Goal: Information Seeking & Learning: Learn about a topic

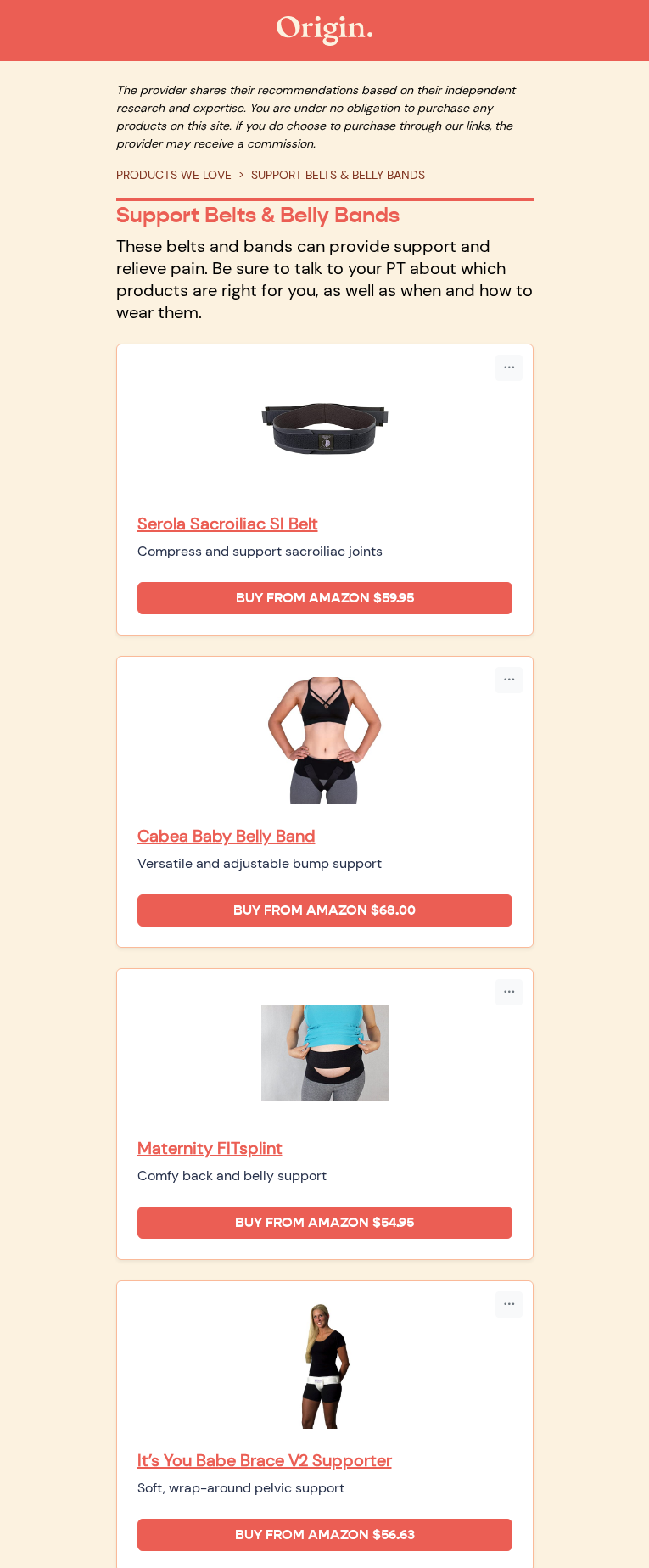
click at [117, 168] on link "PRODUCTS WE LOVE" at bounding box center [174, 175] width 116 height 15
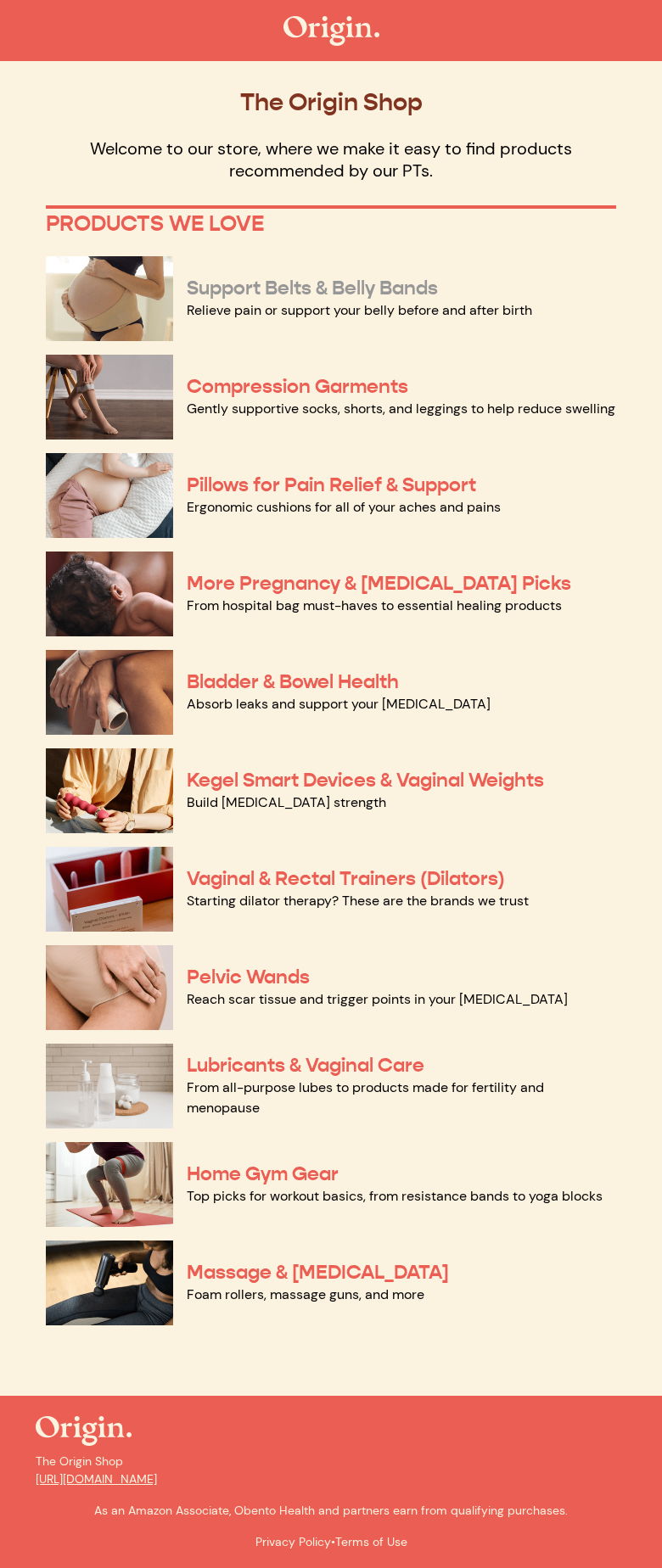
click at [338, 288] on link "Support Belts & Belly Bands" at bounding box center [312, 288] width 252 height 25
click at [252, 282] on link "Support Belts & Belly Bands" at bounding box center [312, 288] width 252 height 25
click at [245, 388] on link "Compression Garments" at bounding box center [298, 386] width 222 height 25
click at [256, 293] on link "Support Belts & Belly Bands" at bounding box center [312, 288] width 252 height 25
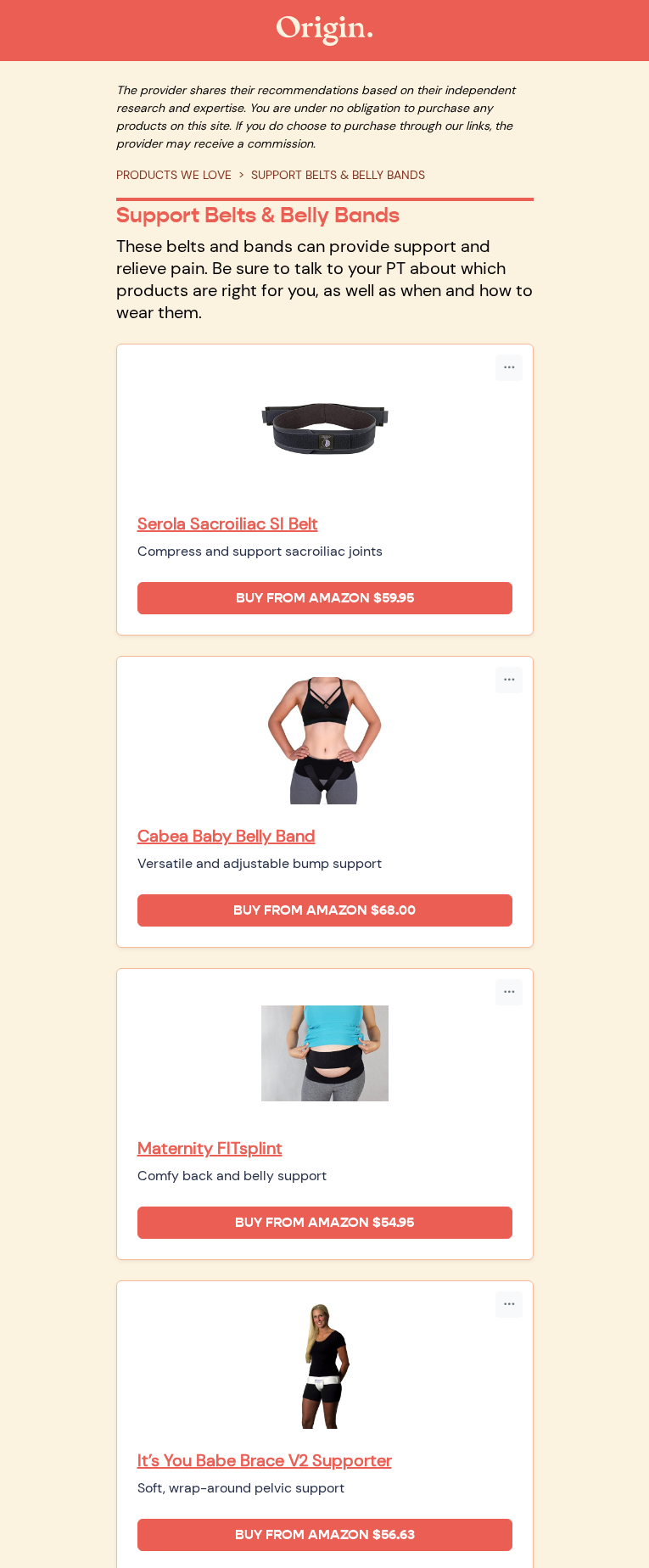
drag, startPoint x: 431, startPoint y: 409, endPoint x: 309, endPoint y: 457, distance: 131.1
click at [17, 515] on main "The provider shares their recommendations based on their independent research a…" at bounding box center [324, 1153] width 649 height 2184
drag, startPoint x: 336, startPoint y: 411, endPoint x: 52, endPoint y: 499, distance: 297.3
click at [117, 522] on div "Serola Sacroiliac SI Belt Compress and support sacroiliac joints Buy from Amazo…" at bounding box center [325, 489] width 416 height 290
click at [322, 1137] on div "Maternity FITsplint Comfy back and belly support" at bounding box center [324, 1161] width 375 height 49
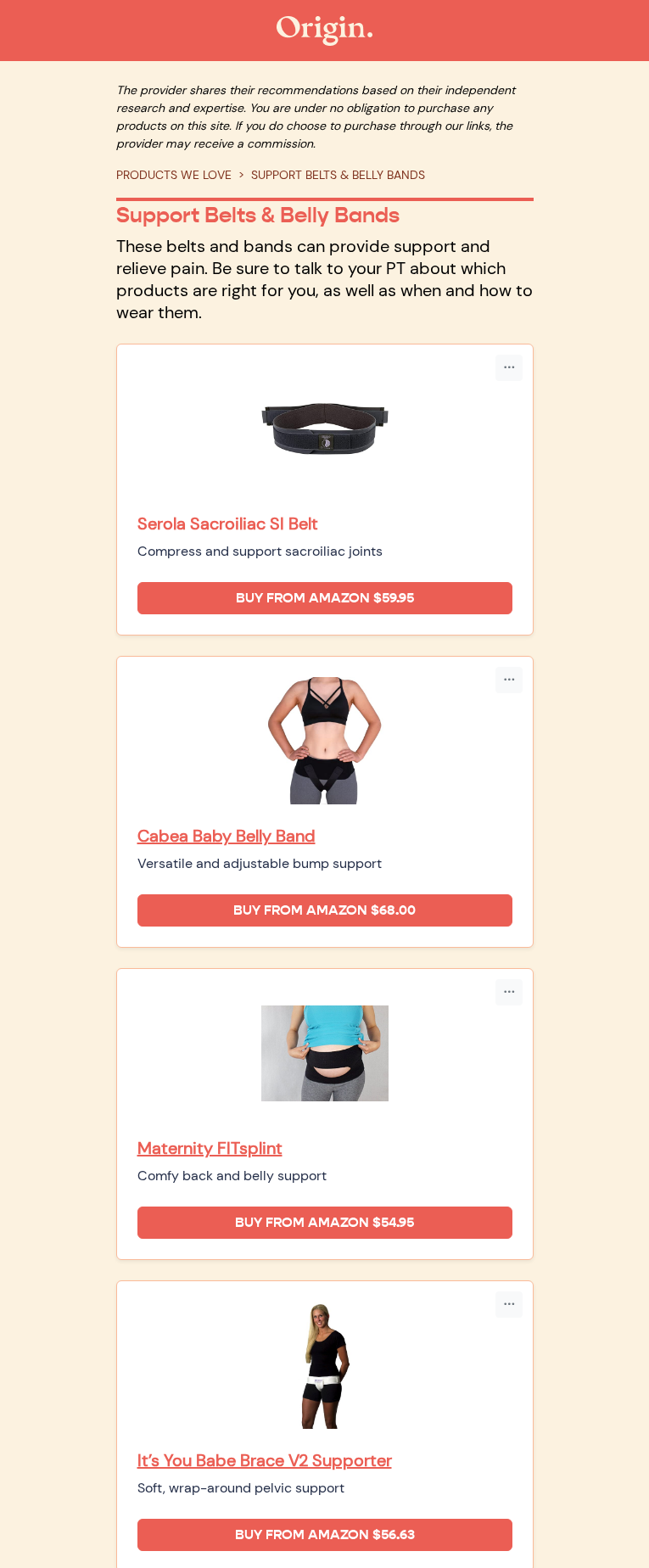
click at [324, 512] on p "Serola Sacroiliac SI Belt" at bounding box center [324, 523] width 375 height 22
click at [278, 824] on p "Cabea Baby Belly Band" at bounding box center [324, 835] width 375 height 22
drag, startPoint x: 245, startPoint y: 857, endPoint x: 206, endPoint y: 849, distance: 39.8
click at [243, 1165] on div "Comfy back and belly support" at bounding box center [324, 1175] width 375 height 20
drag, startPoint x: 209, startPoint y: 852, endPoint x: 210, endPoint y: 819, distance: 33.0
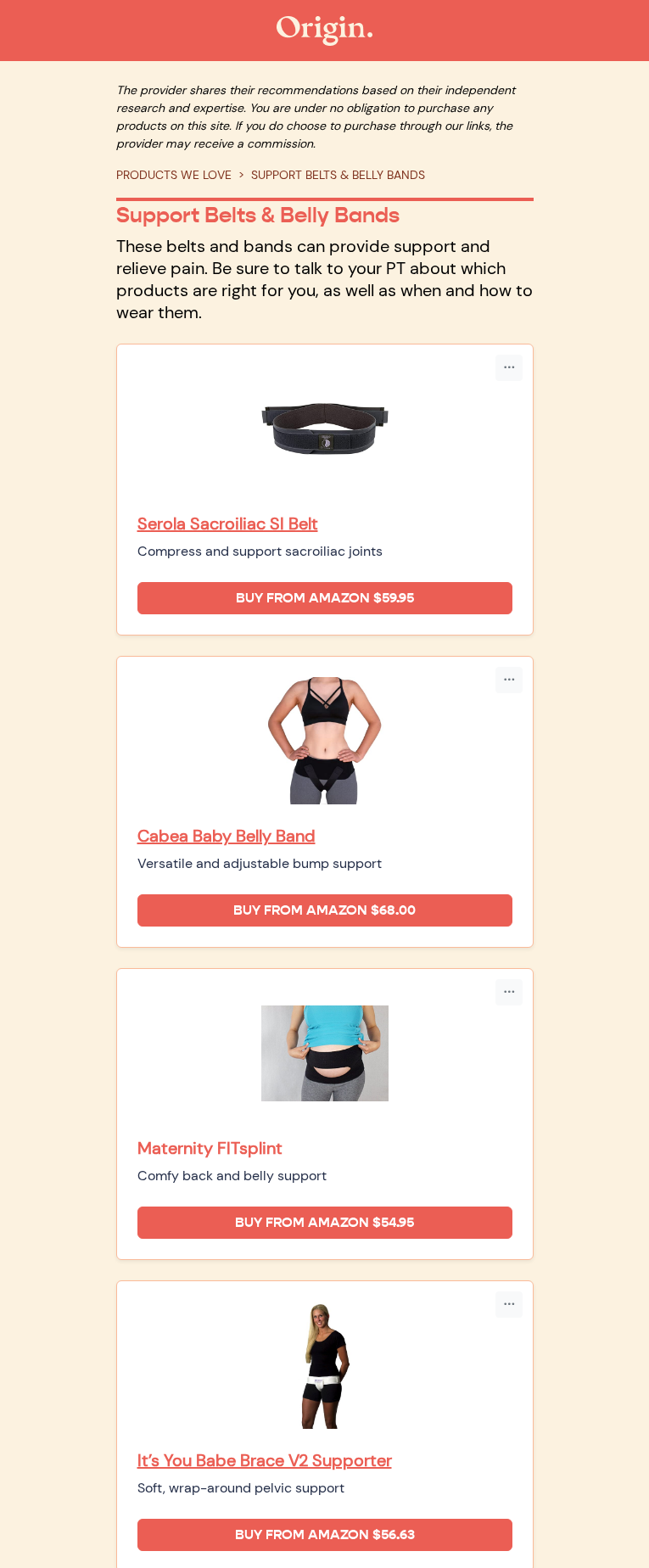
click at [210, 1137] on div "Maternity FITsplint Comfy back and belly support" at bounding box center [324, 1161] width 375 height 49
copy div "Maternity FITsplint"
drag, startPoint x: 210, startPoint y: 1094, endPoint x: 206, endPoint y: 1066, distance: 28.3
click at [206, 1301] on div "It’s You Babe Brace V2 Supporter Soft, wrap-around pelvic support" at bounding box center [324, 1399] width 375 height 196
copy div "It’s You Babe Brace V2 Supporter"
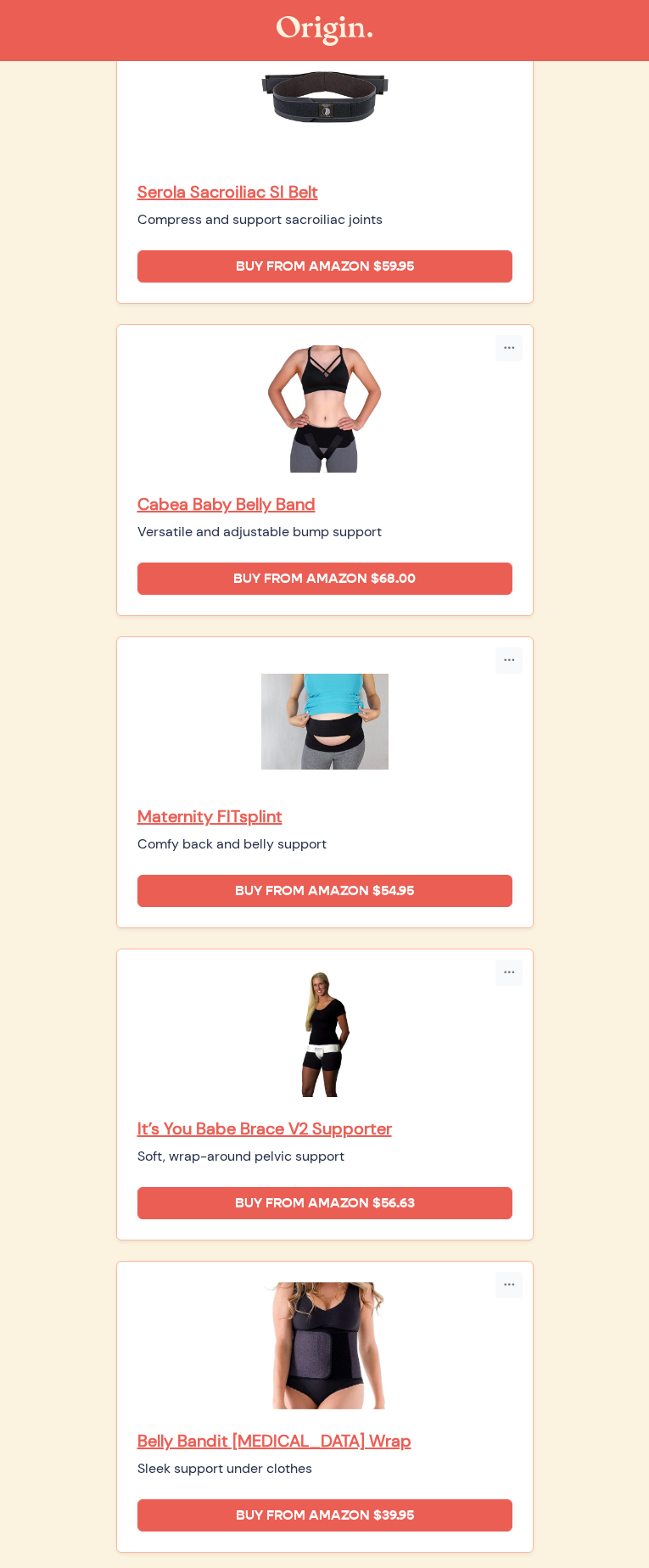
scroll to position [326, 0]
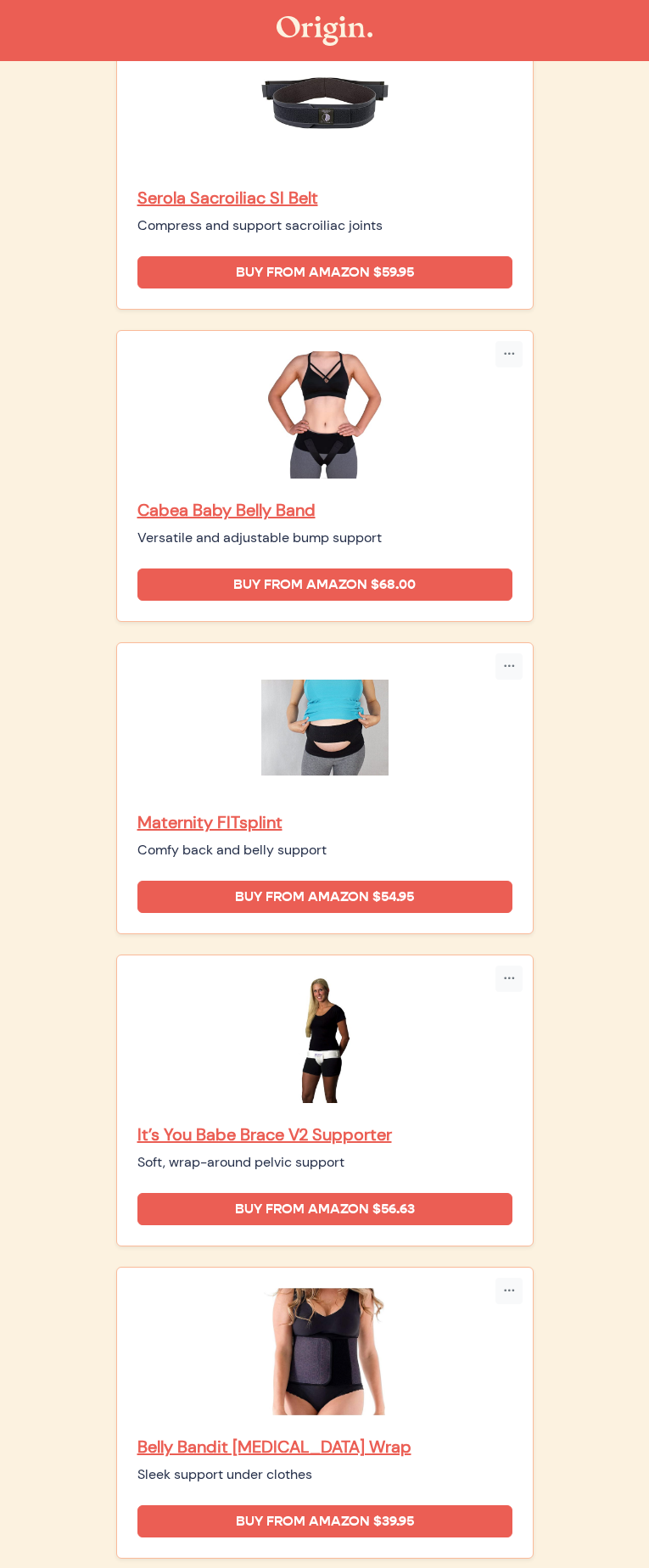
drag, startPoint x: 210, startPoint y: 1012, endPoint x: 203, endPoint y: 986, distance: 26.9
click at [203, 1288] on div "Belly Bandit Postpartum Wrap Sleek support under clothes" at bounding box center [324, 1386] width 375 height 196
copy div "Belly Bandit [MEDICAL_DATA] Wrap"
drag, startPoint x: 209, startPoint y: 1276, endPoint x: 196, endPoint y: 1221, distance: 56.5
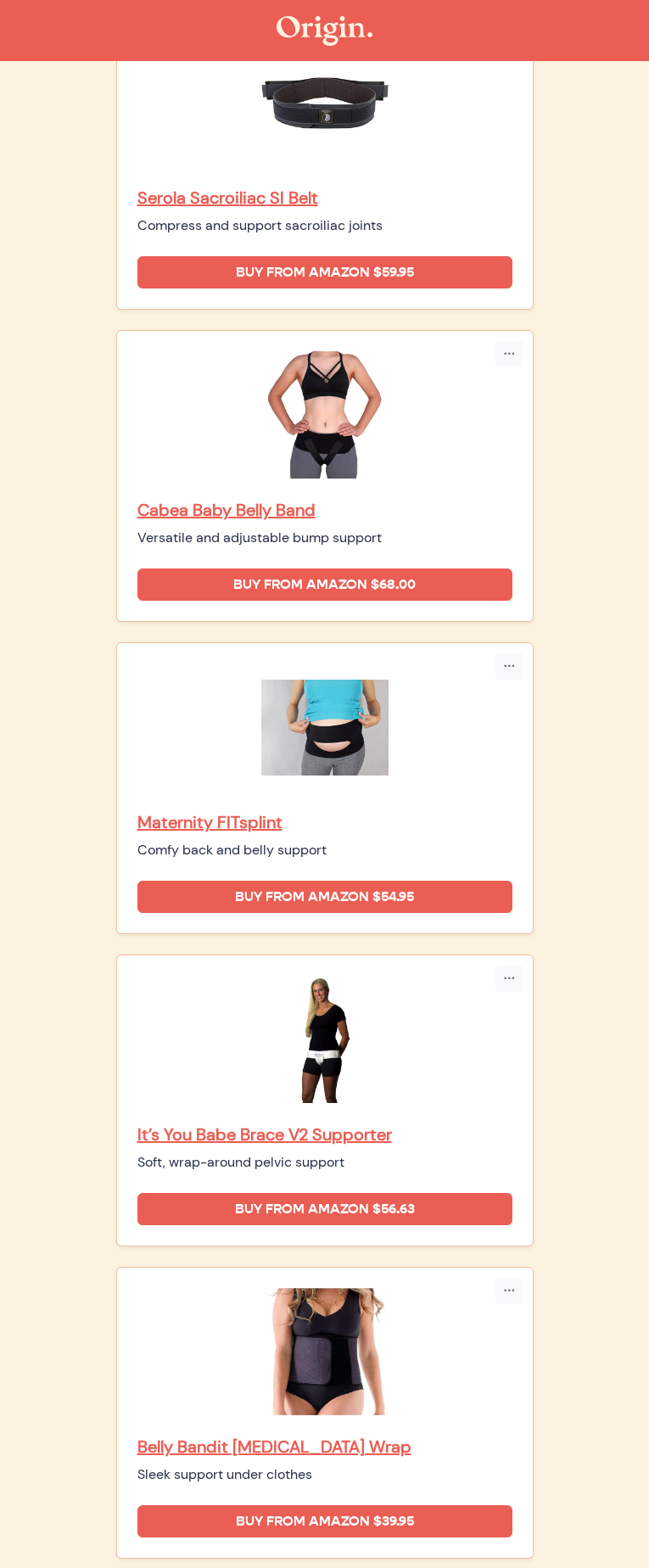
copy div "Mama Strut Compression/Heat/Ice Support Brace"
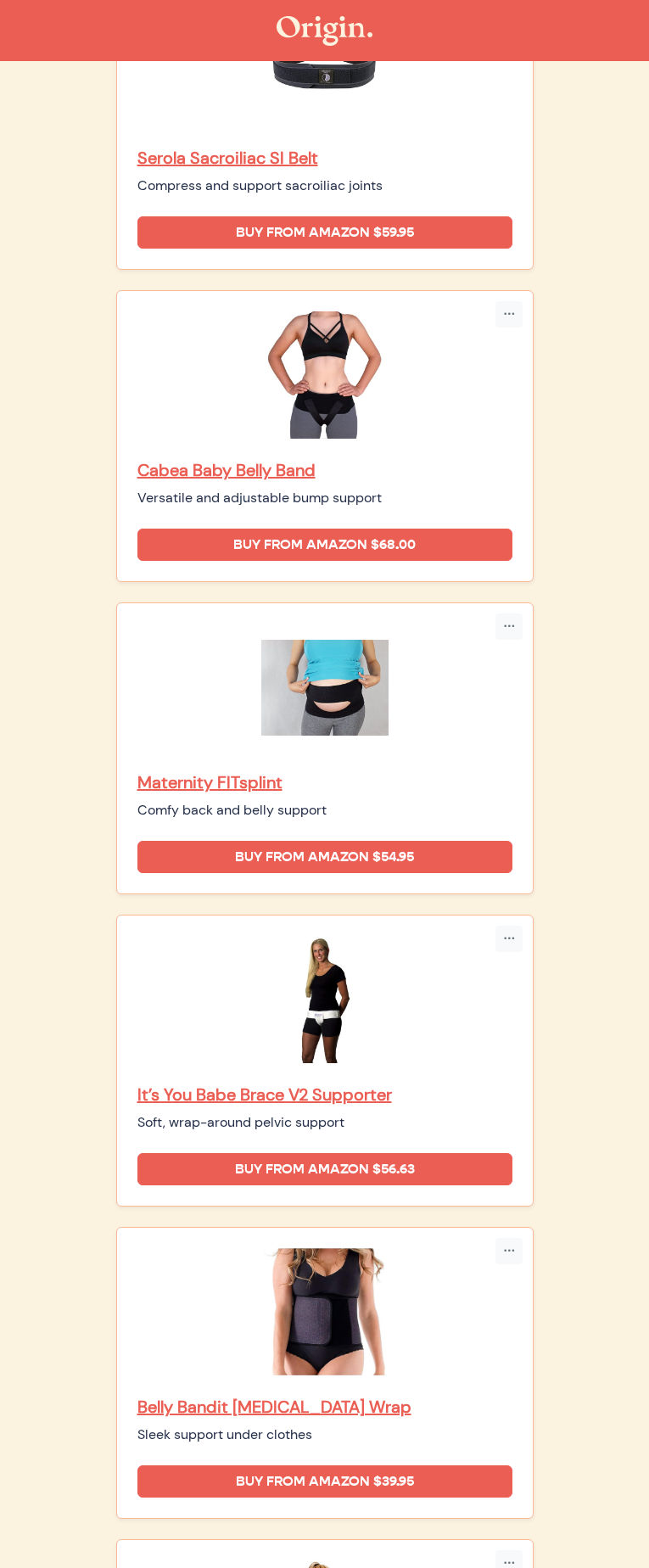
scroll to position [372, 0]
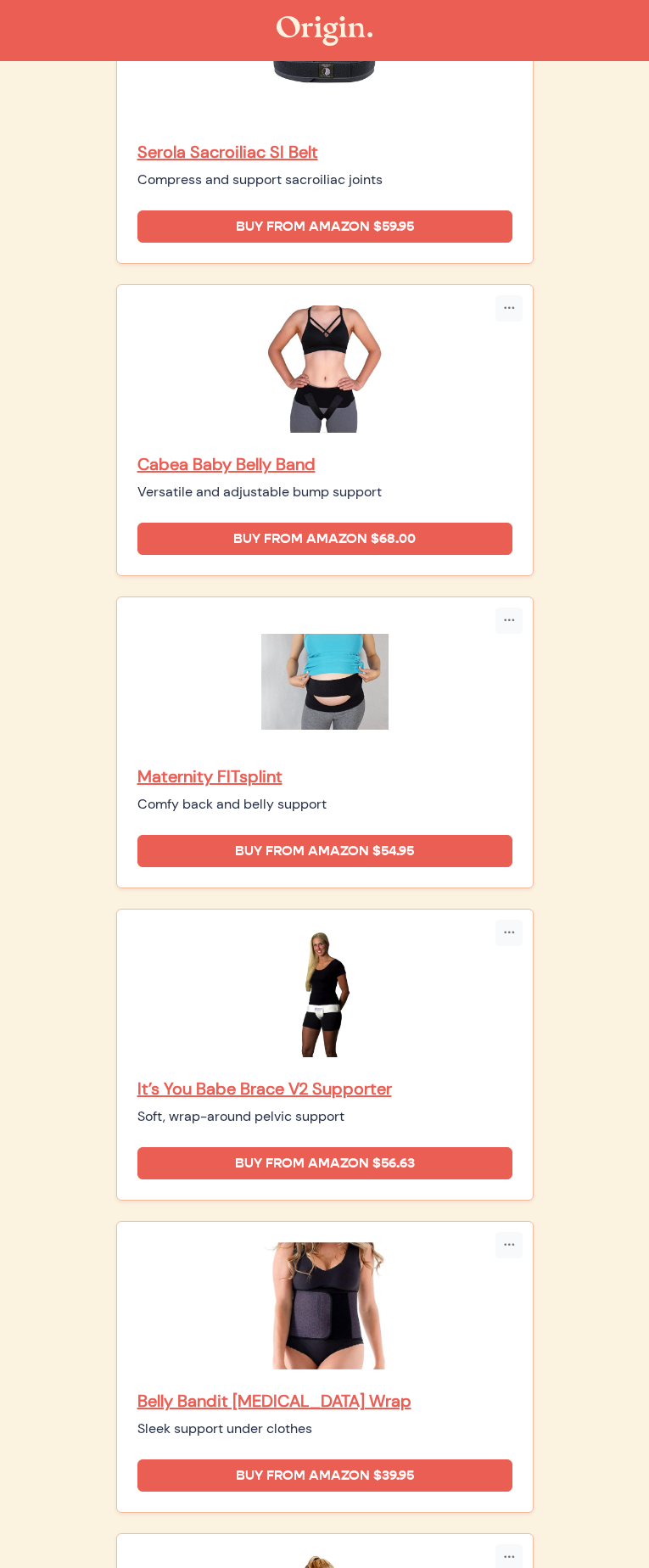
click at [294, 1390] on p "Belly Bandit [MEDICAL_DATA] Wrap" at bounding box center [324, 1400] width 375 height 22
click at [280, 1078] on p "It’s You Babe Brace V2 Supporter" at bounding box center [324, 1088] width 375 height 22
click at [307, 765] on p "Maternity FITsplint" at bounding box center [324, 775] width 375 height 22
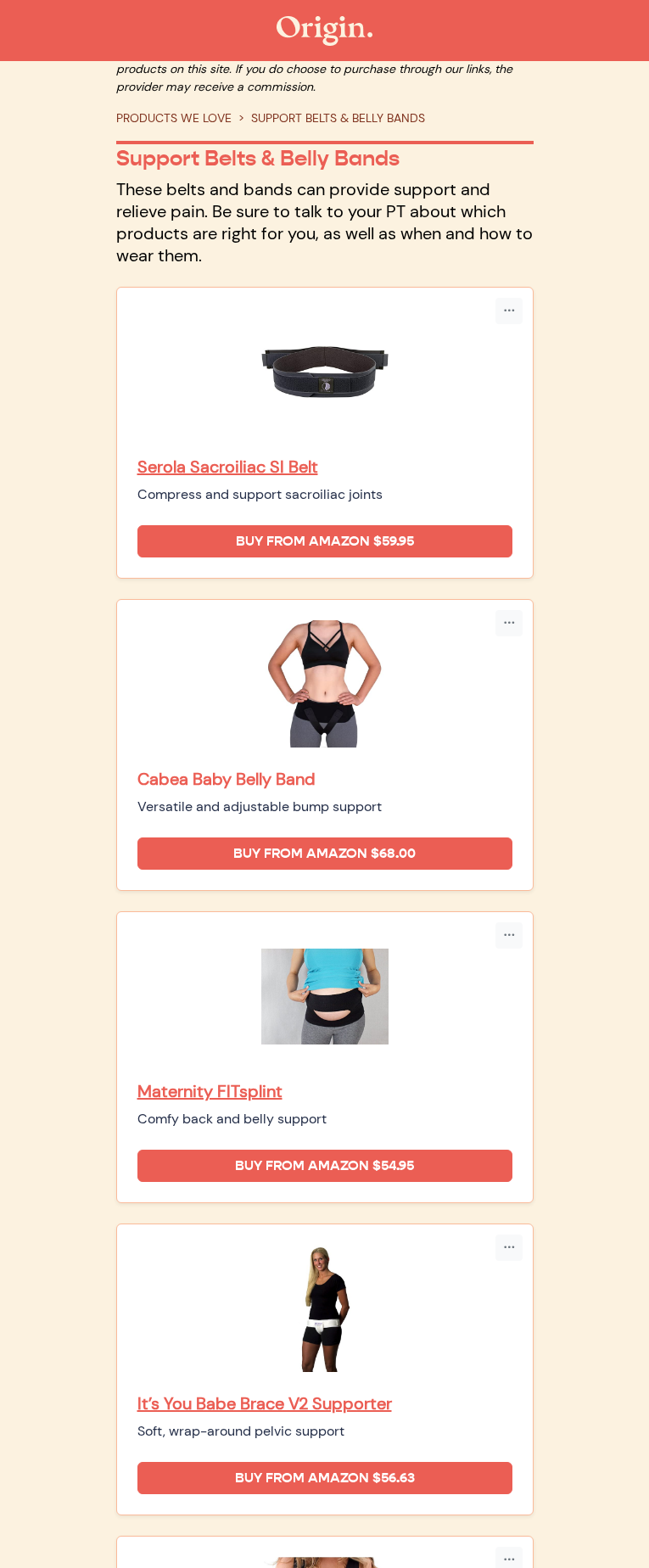
scroll to position [0, 0]
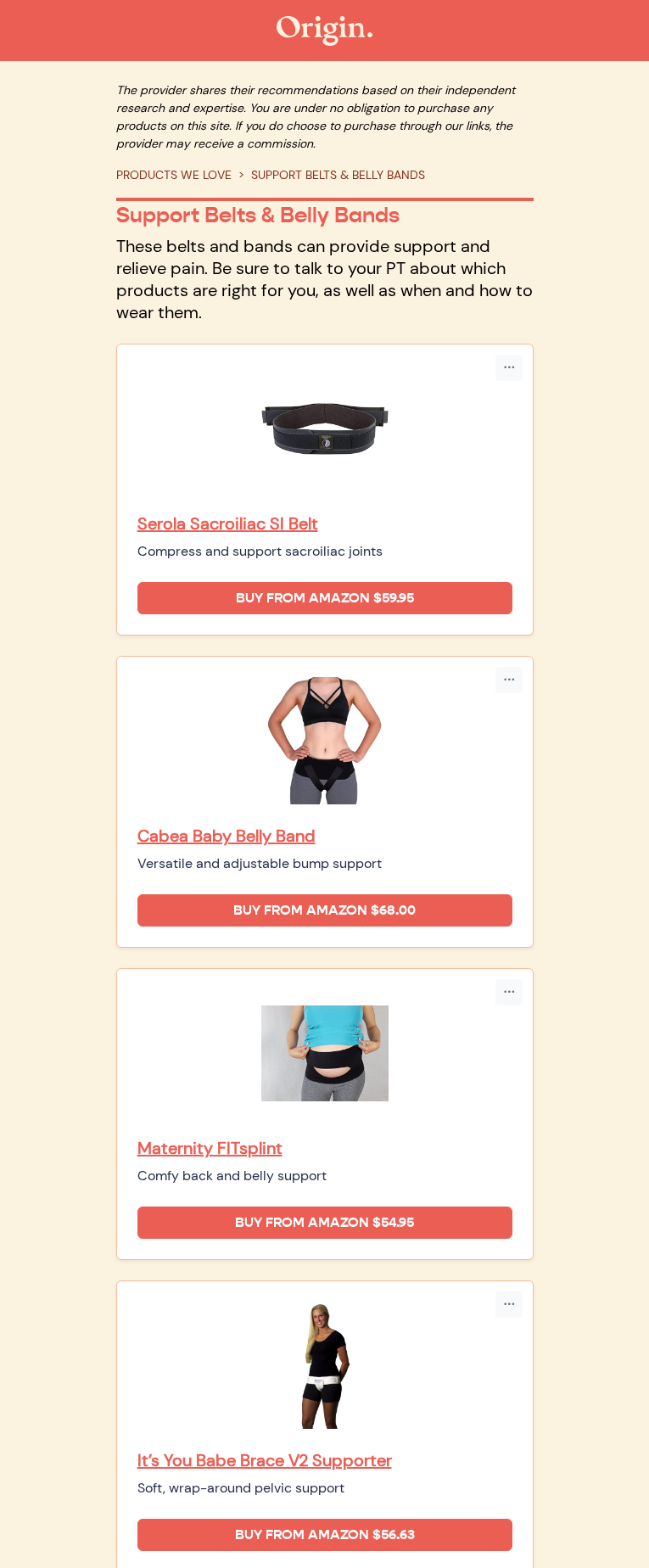
drag, startPoint x: 352, startPoint y: 365, endPoint x: 213, endPoint y: 371, distance: 139.1
click at [212, 541] on div "Compress and support sacroiliac joints" at bounding box center [324, 551] width 375 height 20
copy div "Compress and support sacroiliac joints"
drag, startPoint x: 456, startPoint y: 609, endPoint x: 210, endPoint y: 609, distance: 246.0
click at [210, 853] on div "Versatile and adjustable bump support" at bounding box center [324, 863] width 375 height 20
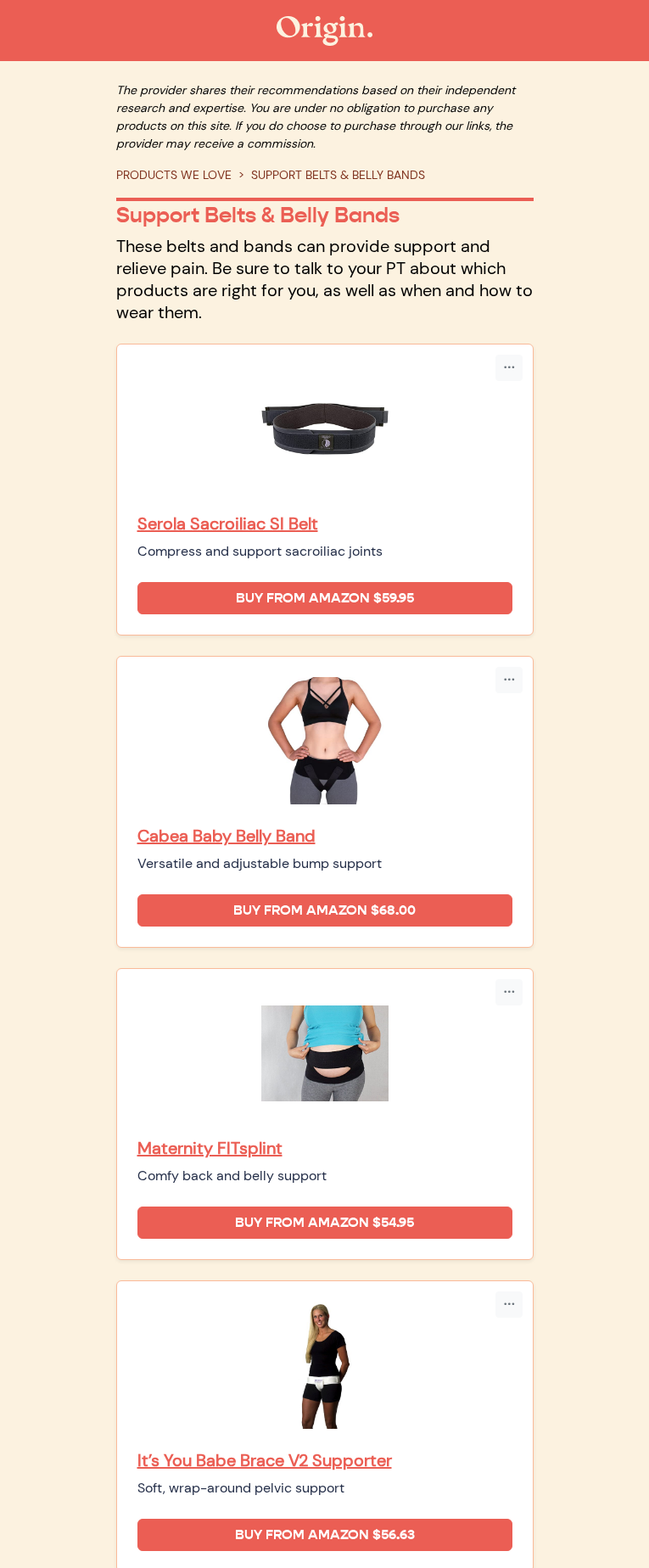
copy div "Versatile and adjustable bump support"
drag, startPoint x: 392, startPoint y: 850, endPoint x: 211, endPoint y: 854, distance: 181.0
click at [211, 1165] on div "Comfy back and belly support" at bounding box center [324, 1175] width 375 height 20
copy div "Comfy back and belly support"
drag, startPoint x: 424, startPoint y: 1090, endPoint x: 217, endPoint y: 1096, distance: 207.1
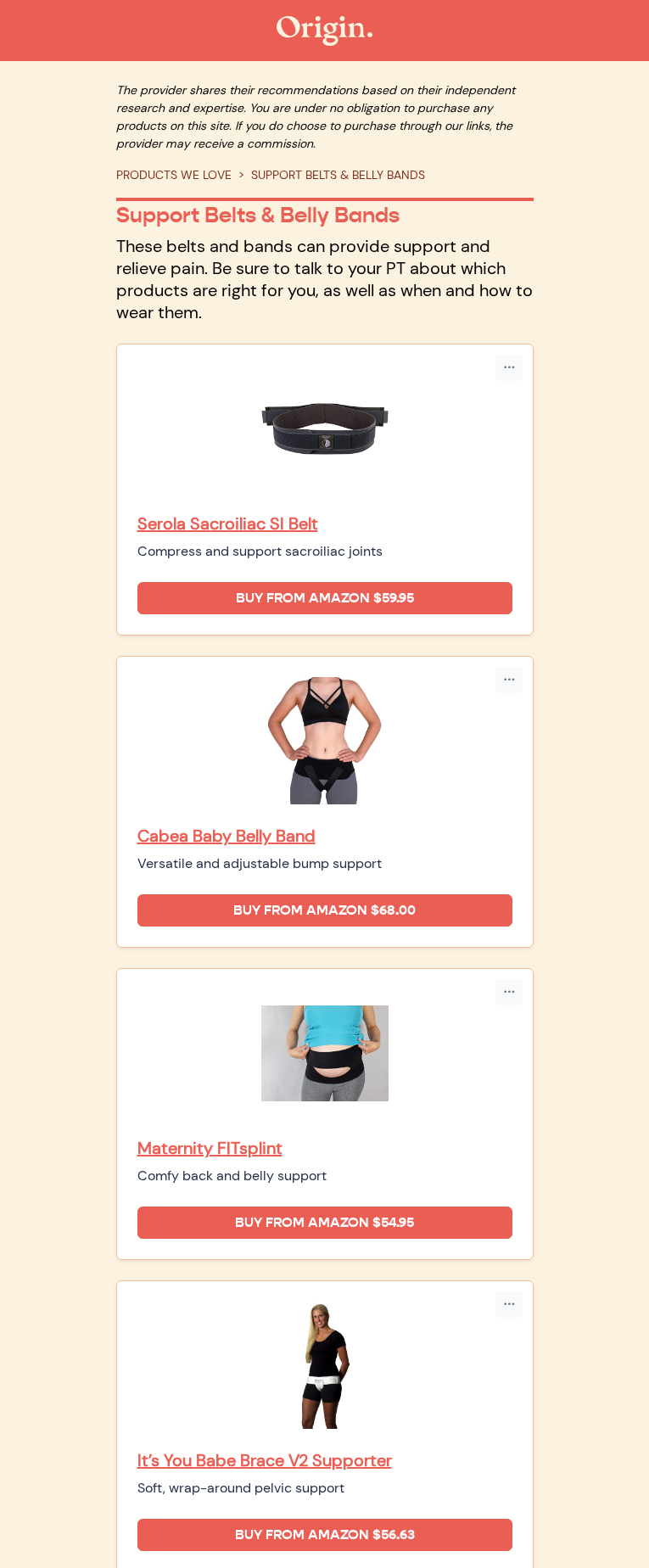
click at [210, 1477] on div "Soft, wrap-around pelvic support" at bounding box center [324, 1487] width 375 height 20
copy div "Soft, wrap-around pelvic support"
drag, startPoint x: 283, startPoint y: 1335, endPoint x: 211, endPoint y: 1339, distance: 72.1
copy div "Sleek support under clothes"
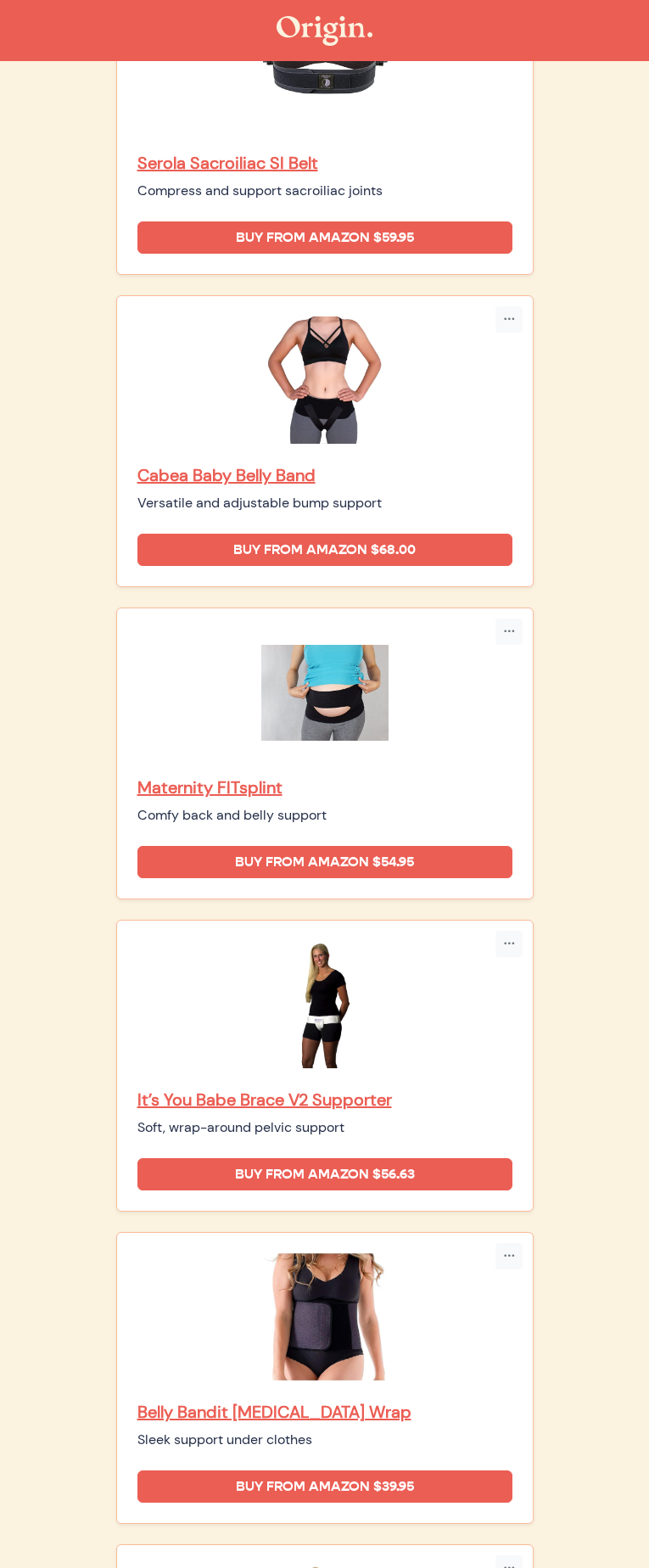
scroll to position [372, 0]
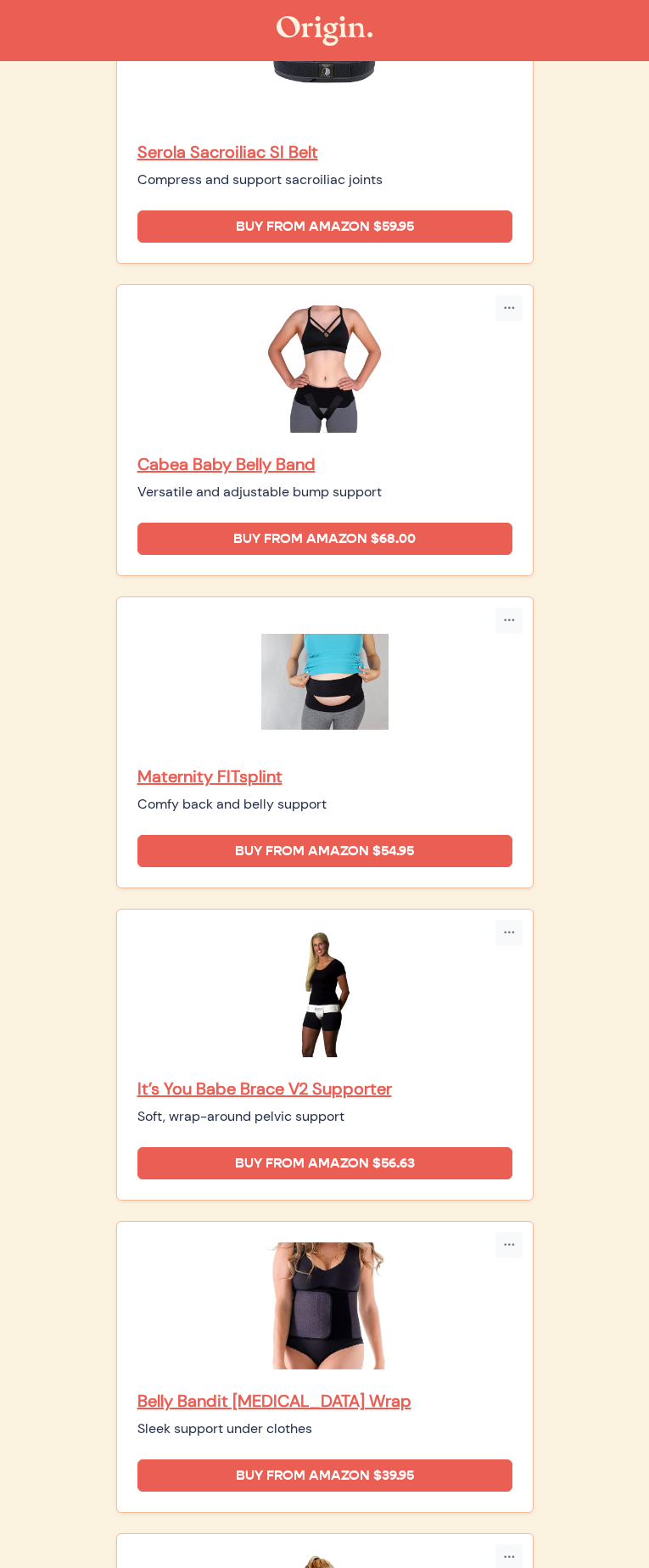
drag, startPoint x: 212, startPoint y: 1228, endPoint x: 458, endPoint y: 1230, distance: 246.0
copy div "Soothing support after a Cesarean birth"
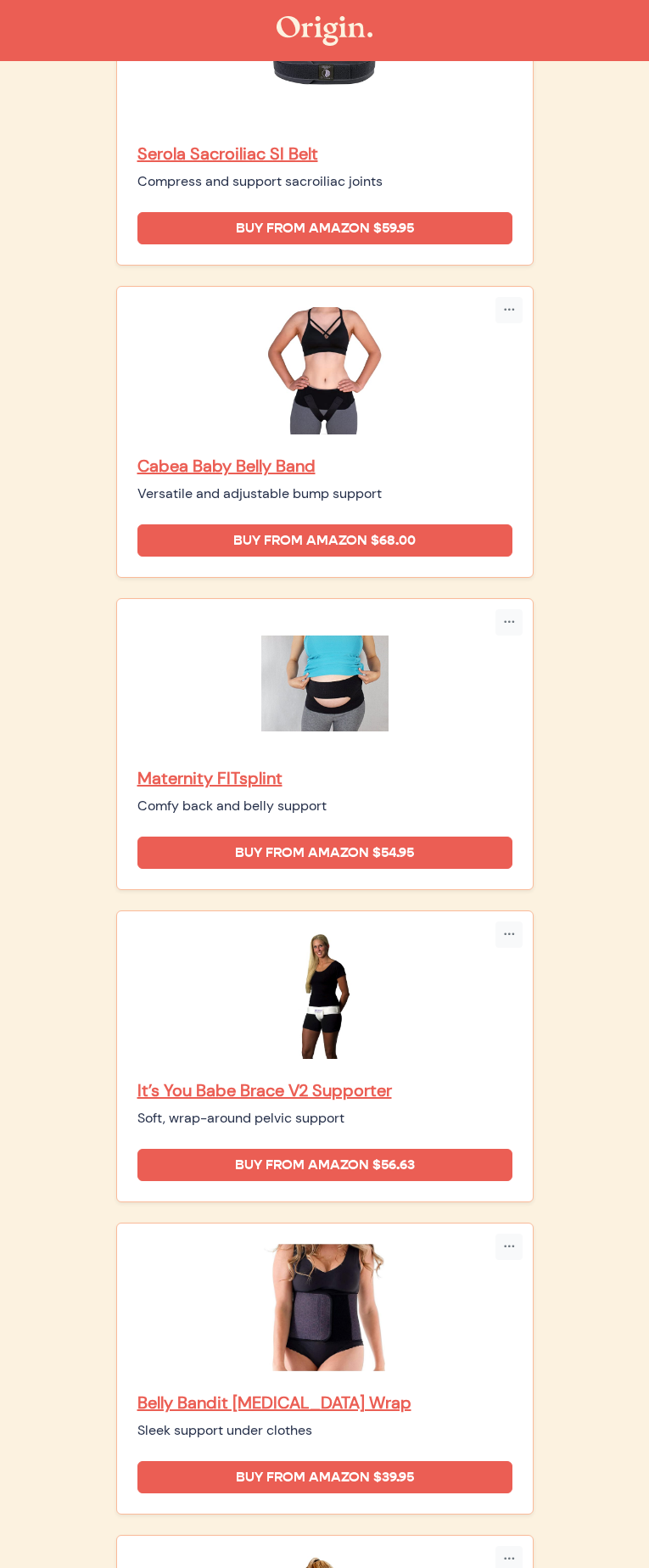
scroll to position [0, 0]
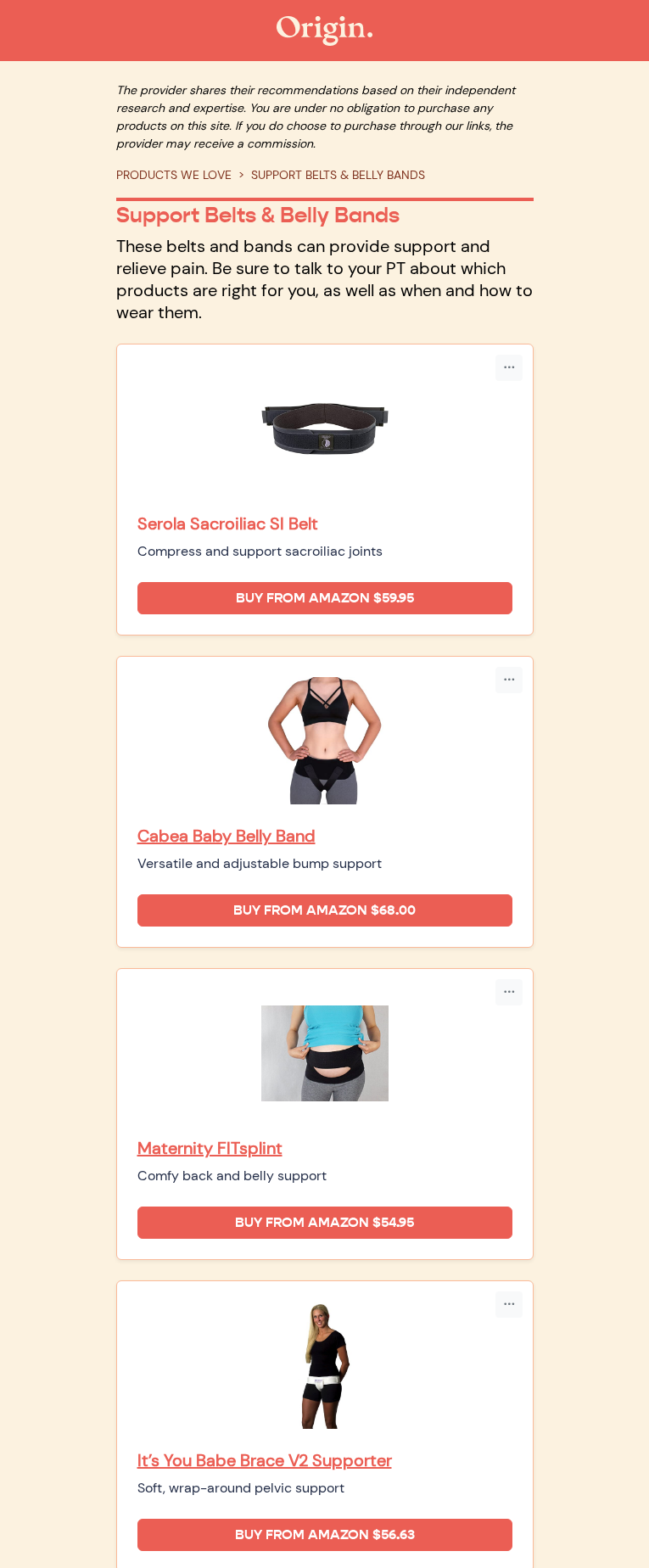
click at [255, 512] on p "Serola Sacroiliac SI Belt" at bounding box center [324, 523] width 375 height 22
click at [261, 677] on img at bounding box center [324, 741] width 127 height 127
click at [224, 824] on p "Cabea Baby Belly Band" at bounding box center [324, 835] width 375 height 22
click at [263, 1137] on p "Maternity FITsplint" at bounding box center [324, 1147] width 375 height 22
click at [257, 1449] on p "It’s You Babe Brace V2 Supporter" at bounding box center [324, 1459] width 375 height 22
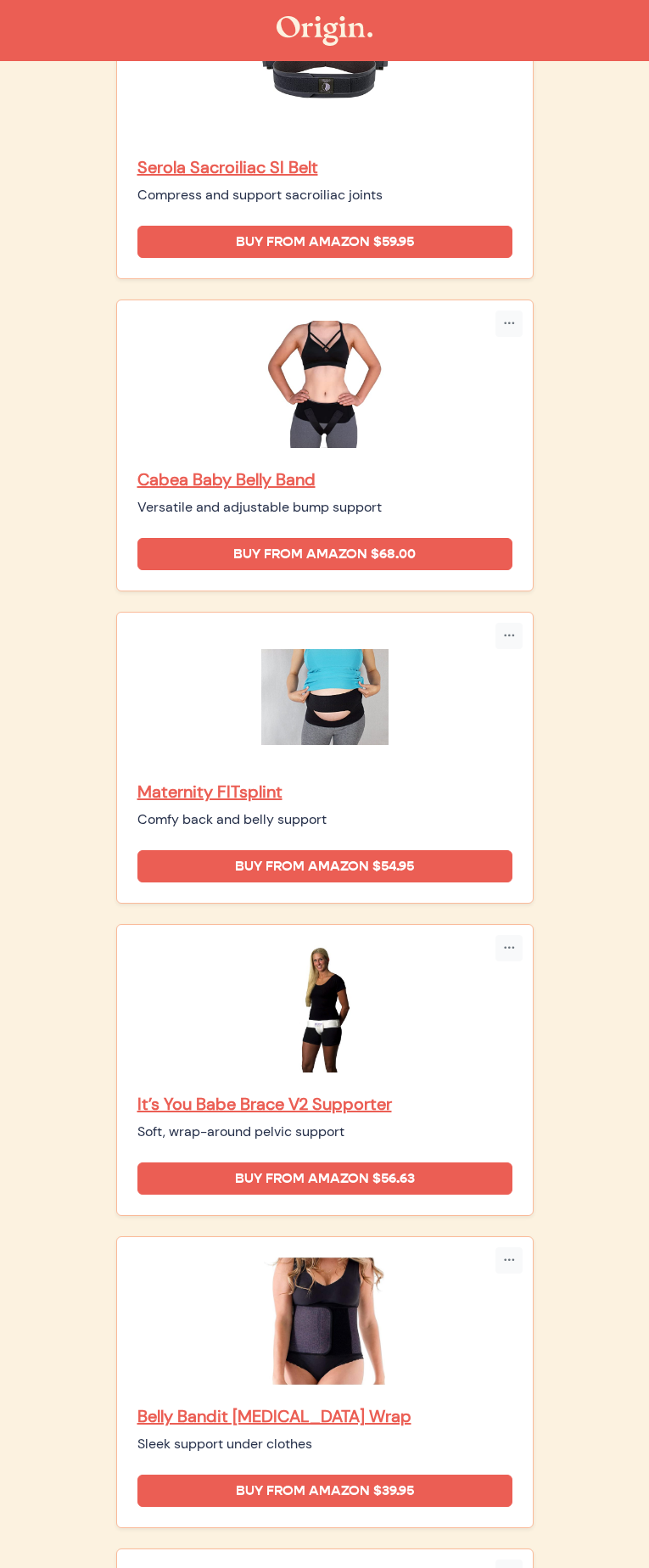
scroll to position [372, 0]
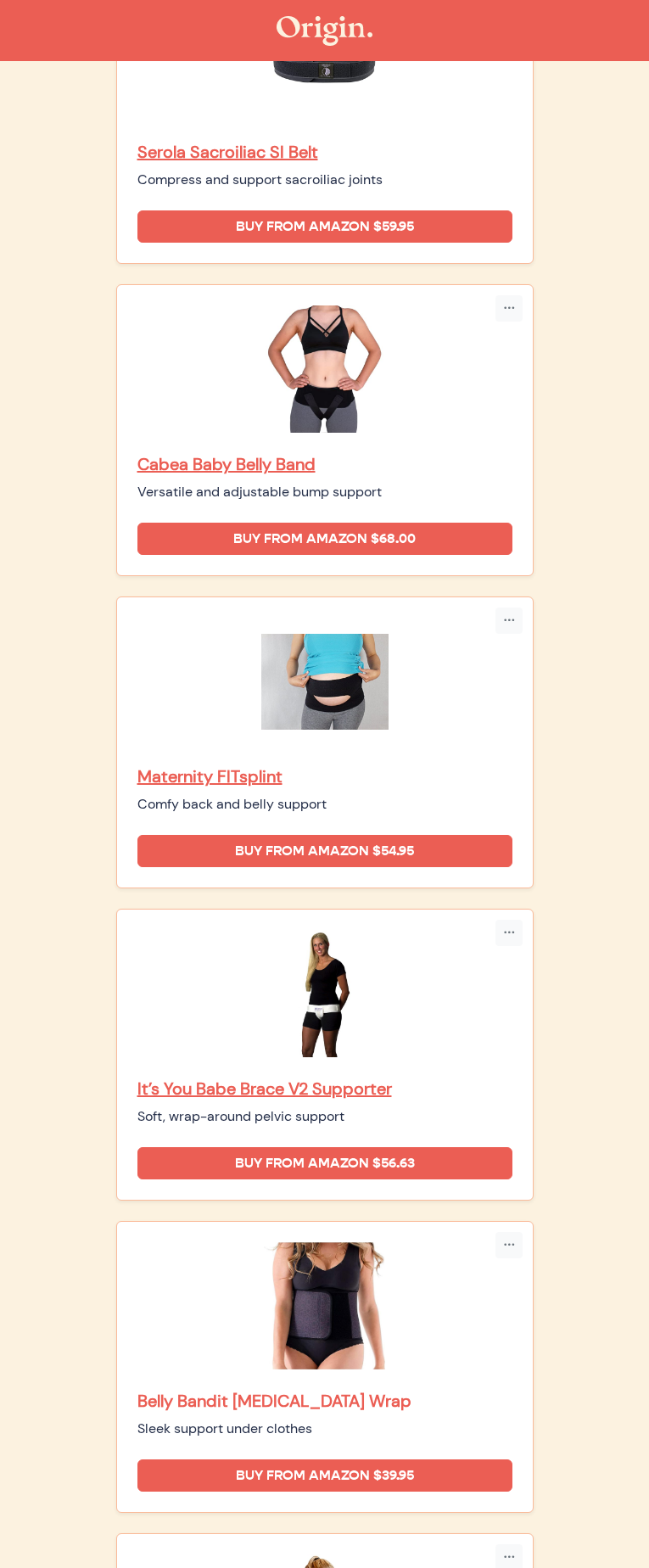
click at [261, 1390] on p "Belly Bandit Postpartum Wrap" at bounding box center [324, 1400] width 375 height 22
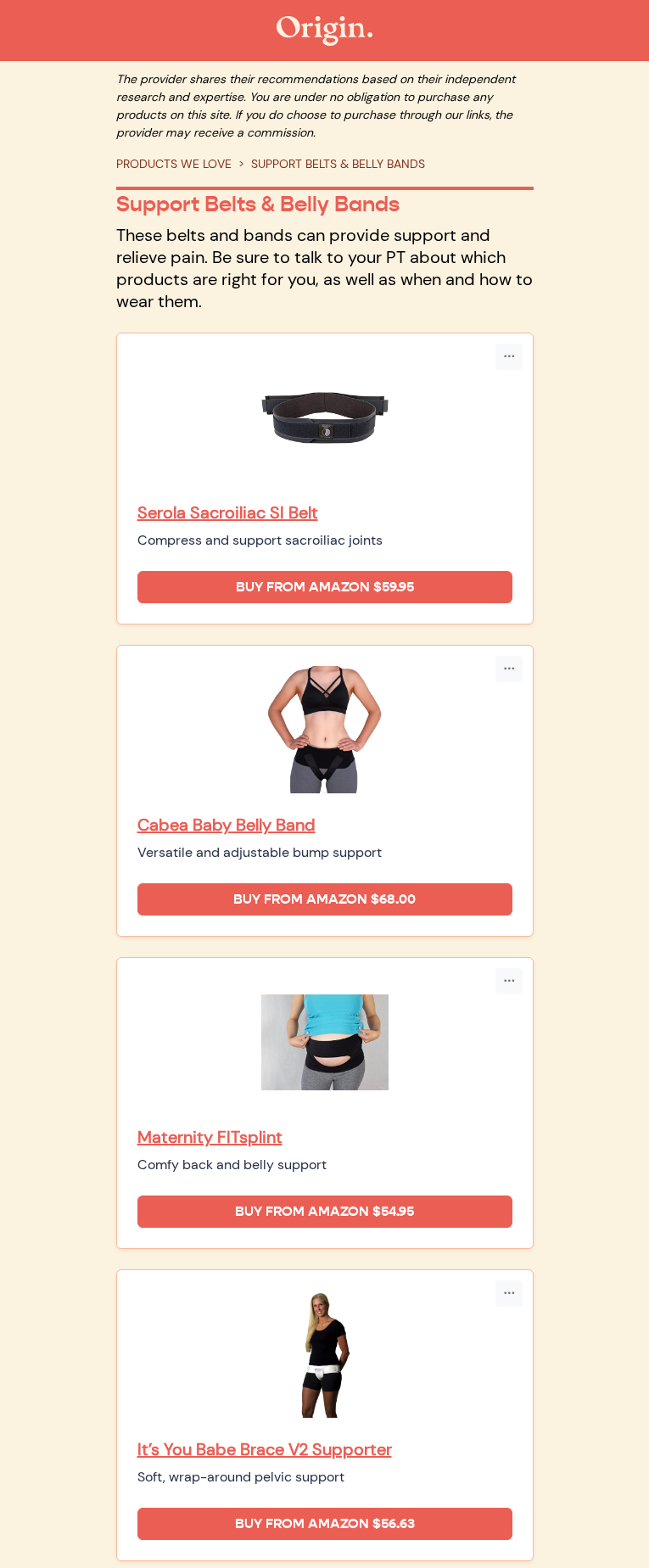
scroll to position [0, 0]
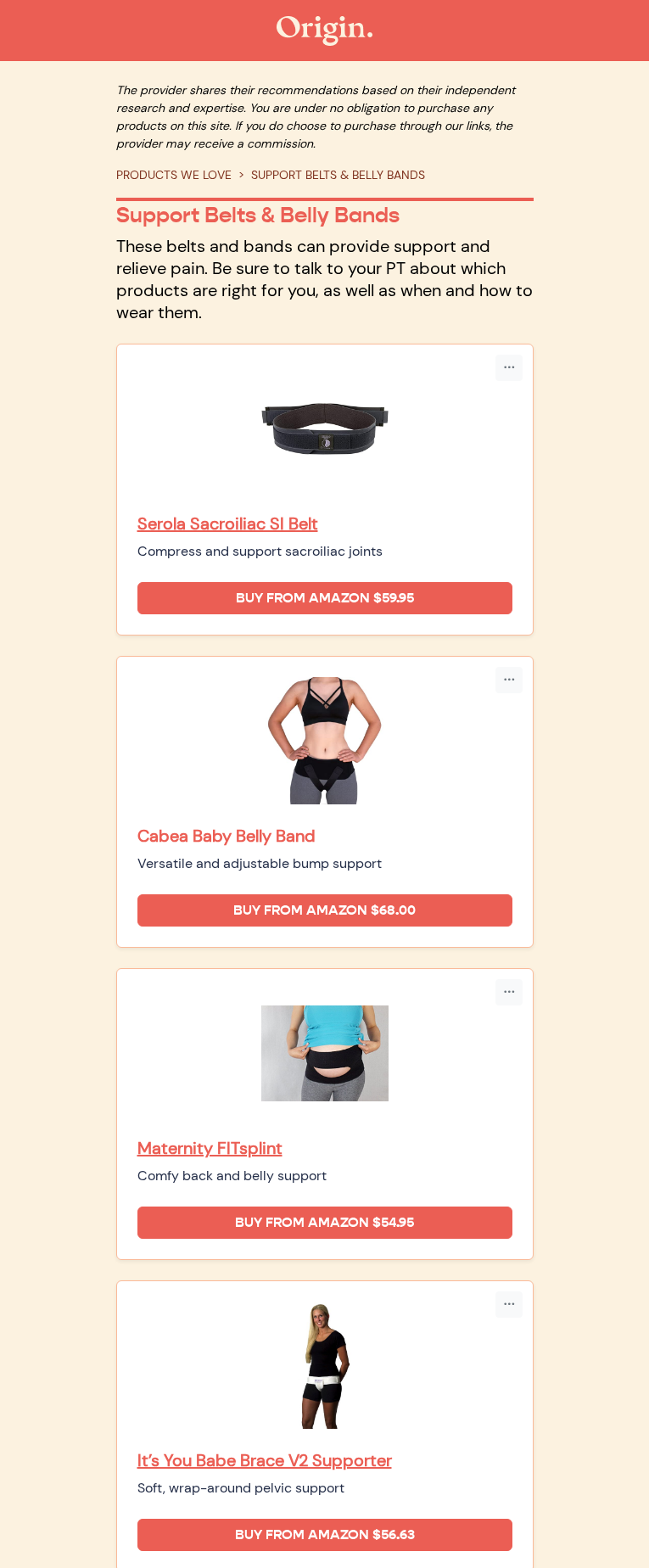
click at [318, 824] on p "Cabea Baby Belly Band" at bounding box center [324, 835] width 375 height 22
click at [311, 1137] on p "Maternity FITsplint" at bounding box center [324, 1147] width 375 height 22
click at [300, 1137] on p "Maternity FITsplint" at bounding box center [324, 1147] width 375 height 22
click at [281, 1449] on p "It’s You Babe Brace V2 Supporter" at bounding box center [324, 1459] width 375 height 22
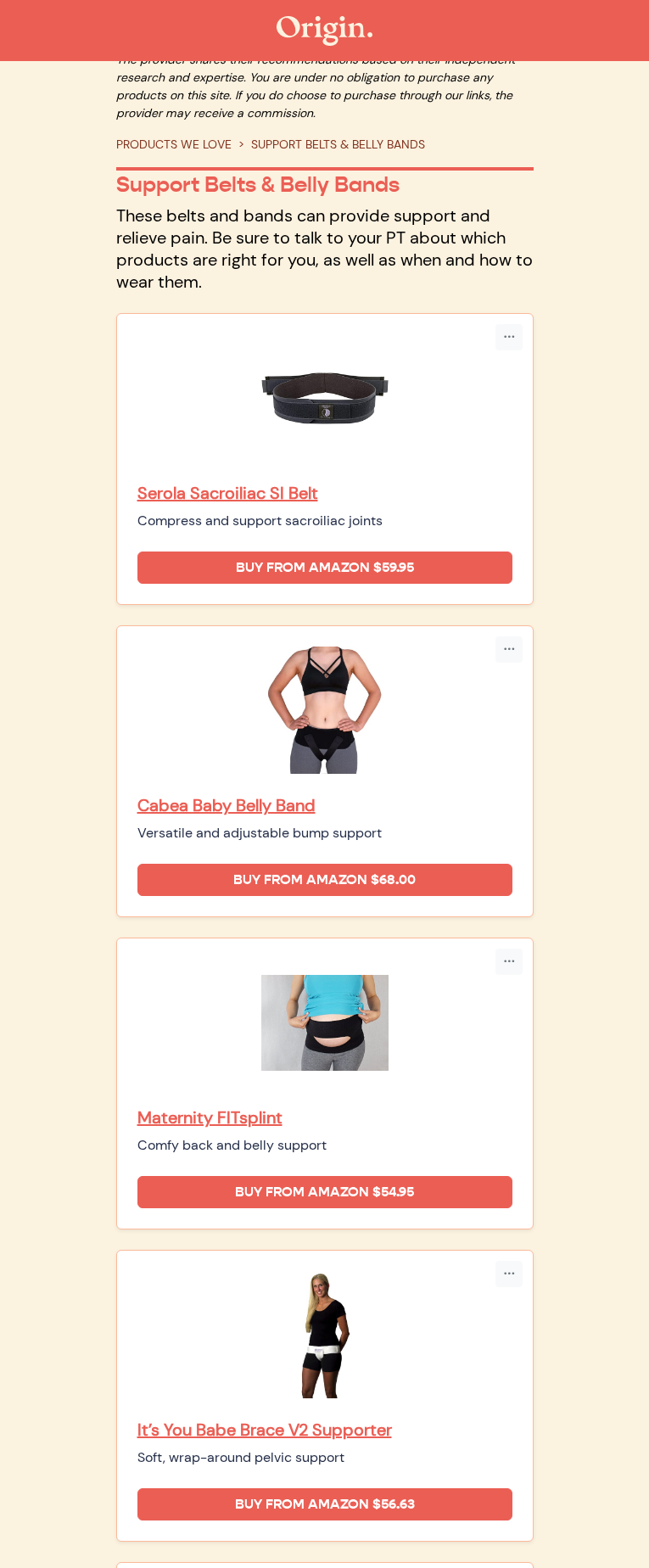
scroll to position [372, 0]
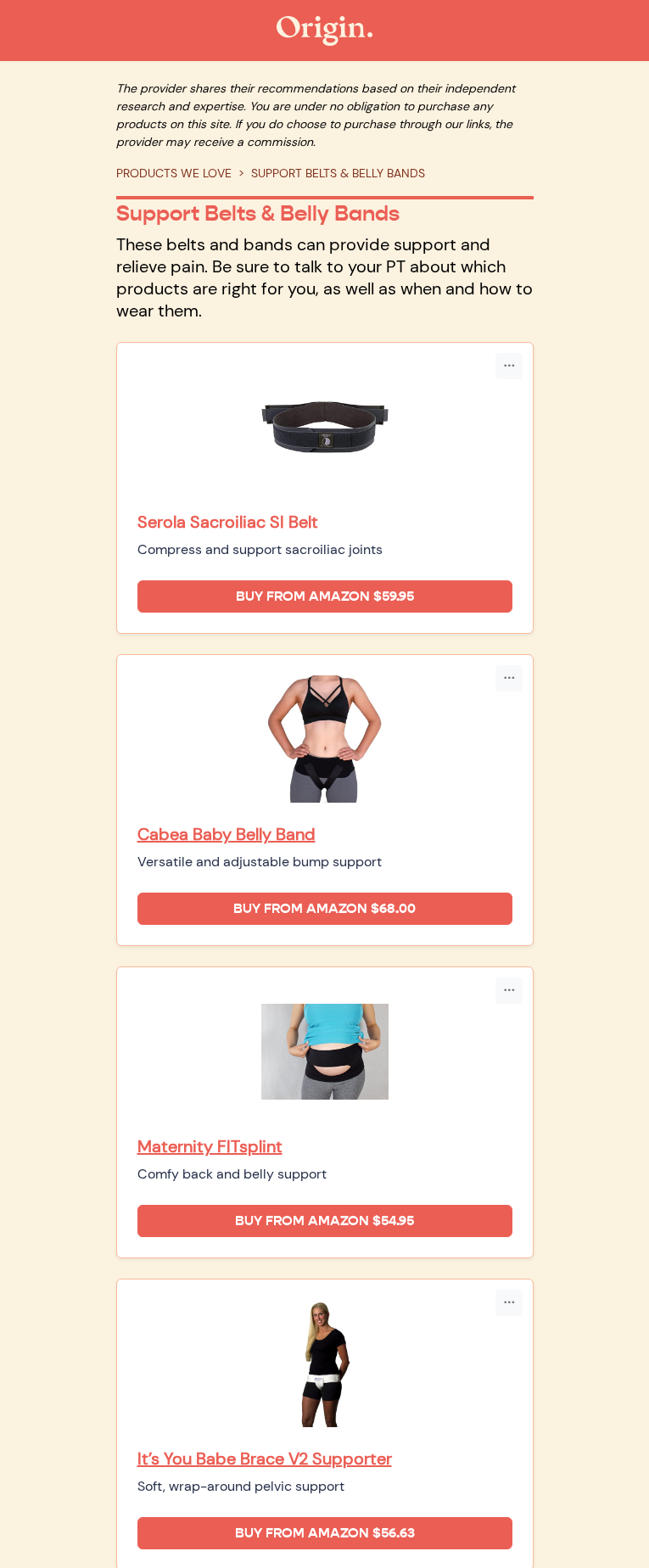
scroll to position [4, 0]
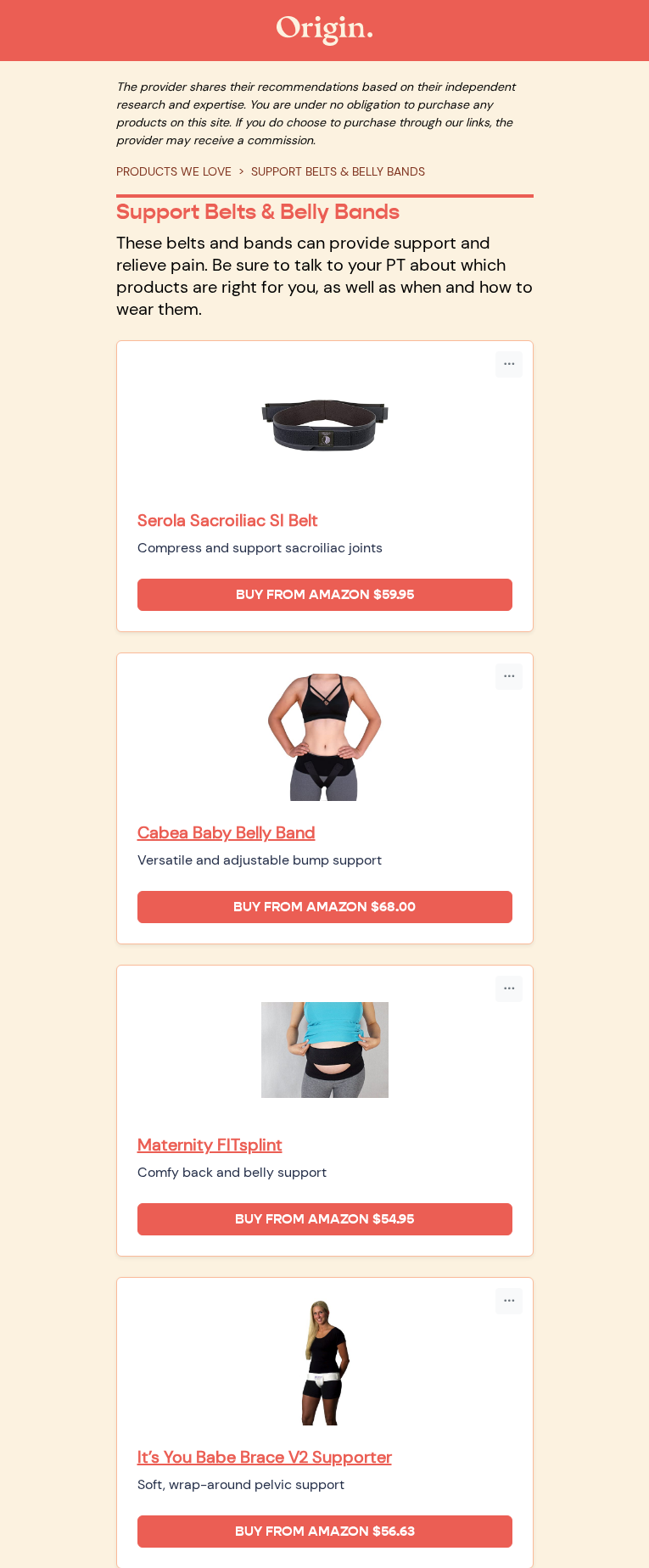
click at [295, 509] on p "Serola Sacroiliac SI Belt" at bounding box center [324, 519] width 375 height 22
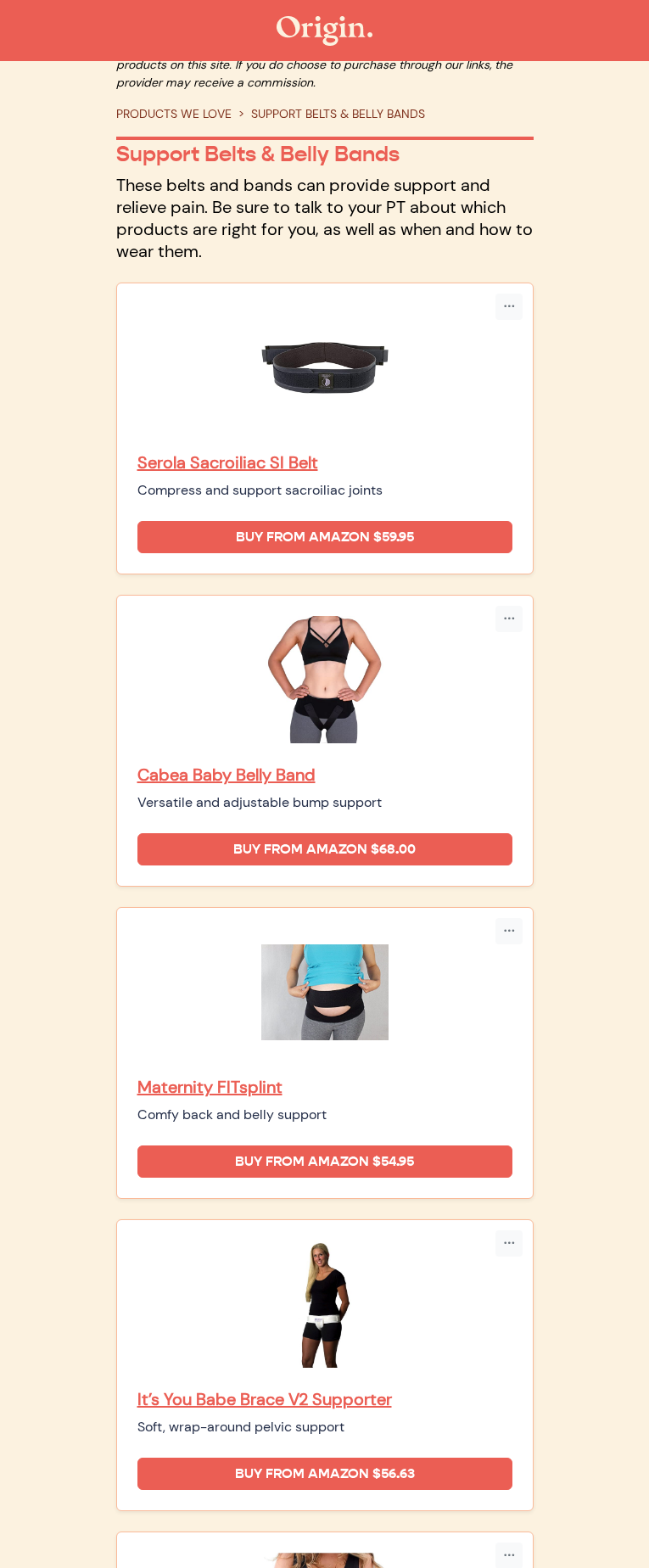
scroll to position [56, 0]
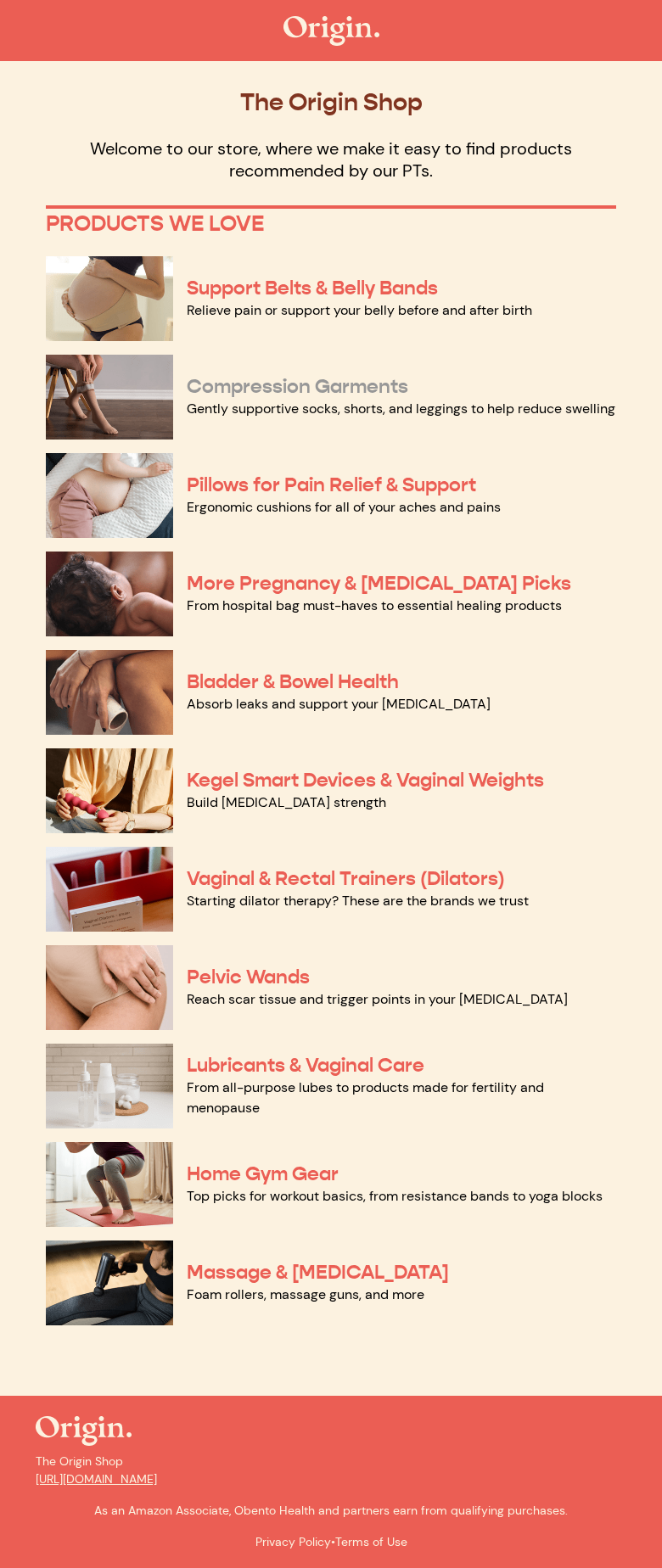
click at [257, 388] on link "Compression Garments" at bounding box center [298, 386] width 222 height 25
click at [229, 296] on link "Support Belts & Belly Bands" at bounding box center [312, 288] width 252 height 25
click at [251, 385] on link "Compression Garments" at bounding box center [298, 386] width 222 height 25
click at [298, 484] on link "Pillows for Pain Relief & Support" at bounding box center [331, 485] width 289 height 25
click at [375, 581] on link "More Pregnancy & Postpartum Picks" at bounding box center [379, 584] width 384 height 25
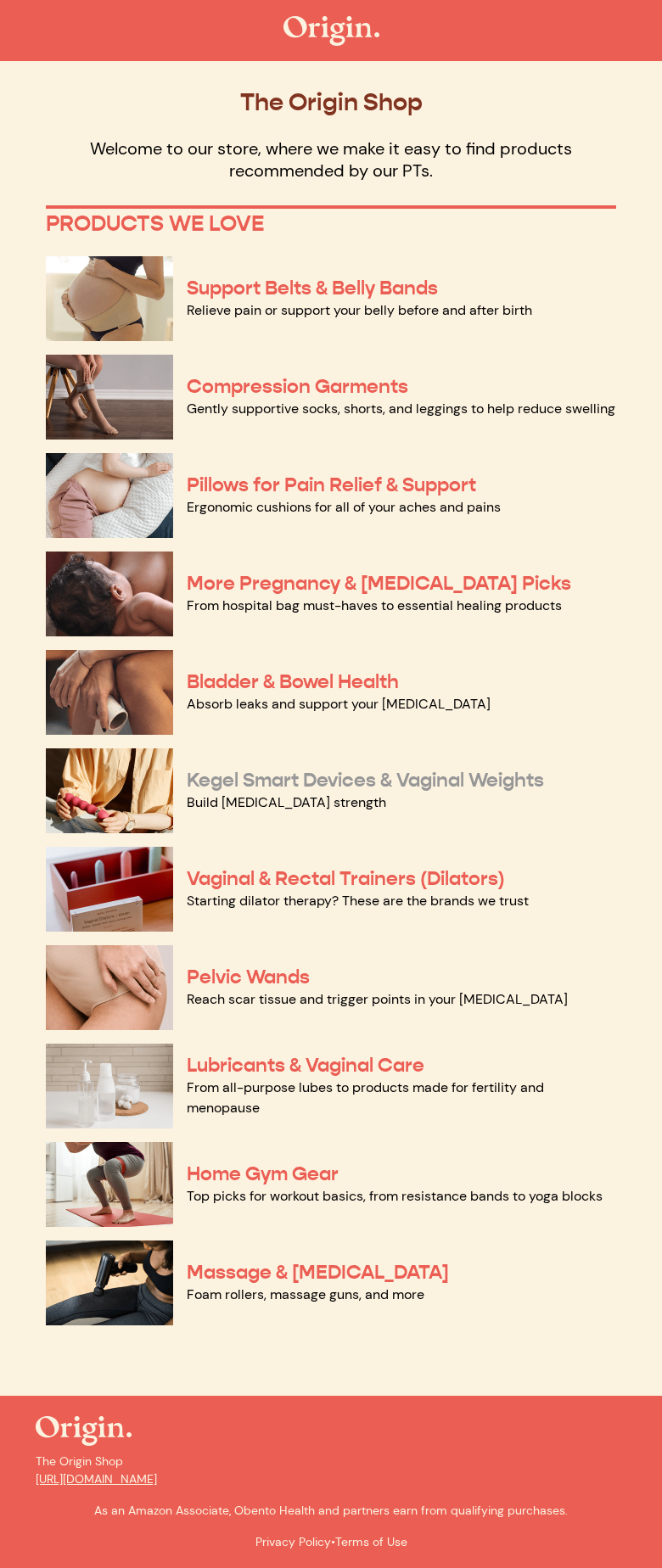
click at [283, 779] on link "Kegel Smart Devices & Vaginal Weights" at bounding box center [365, 780] width 357 height 25
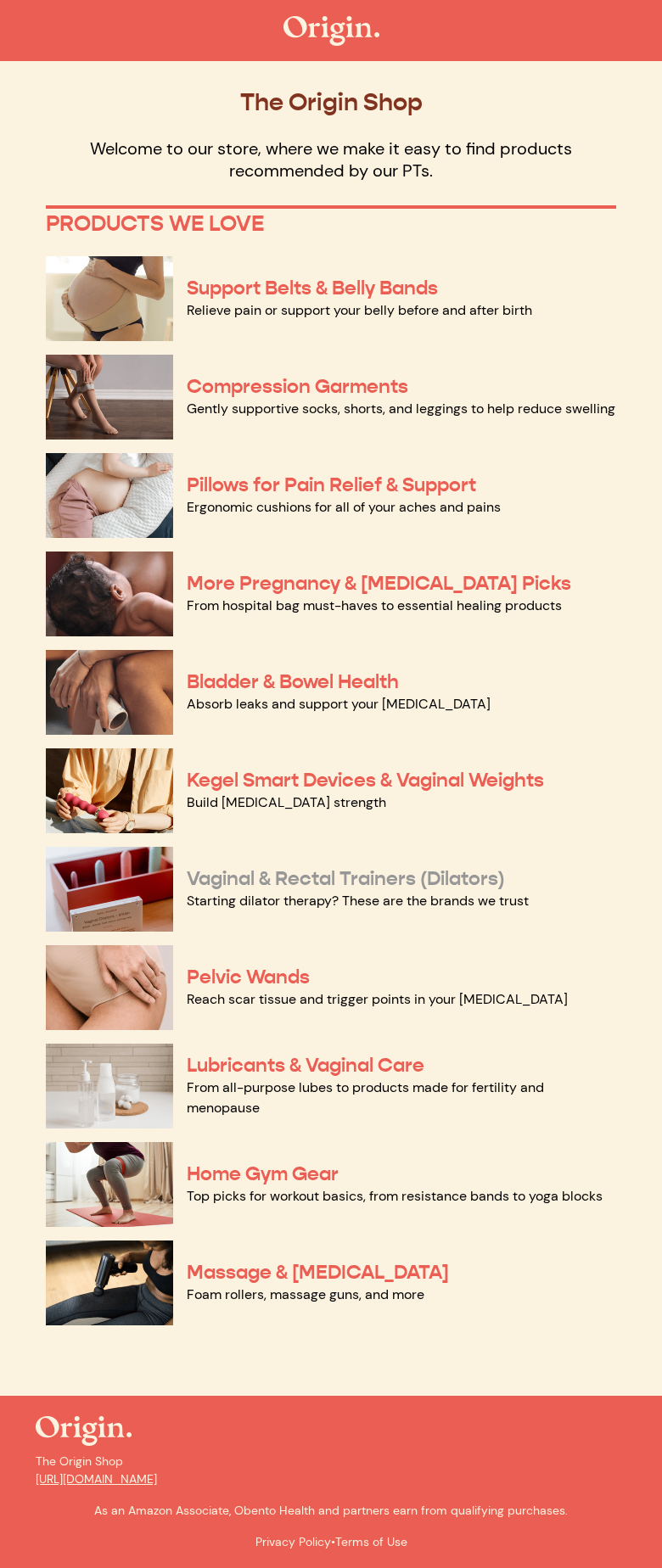
click at [246, 880] on link "Vaginal & Rectal Trainers (Dilators)" at bounding box center [346, 878] width 318 height 25
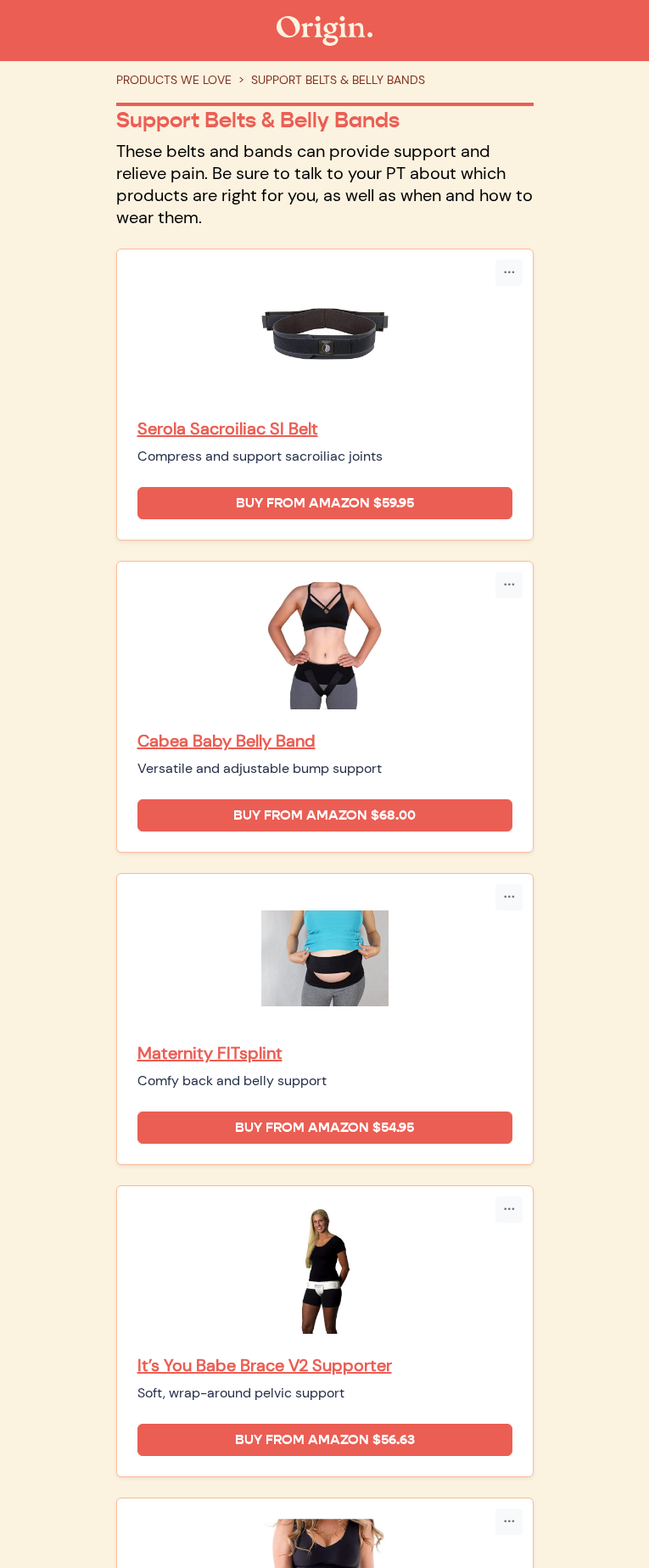
scroll to position [106, 0]
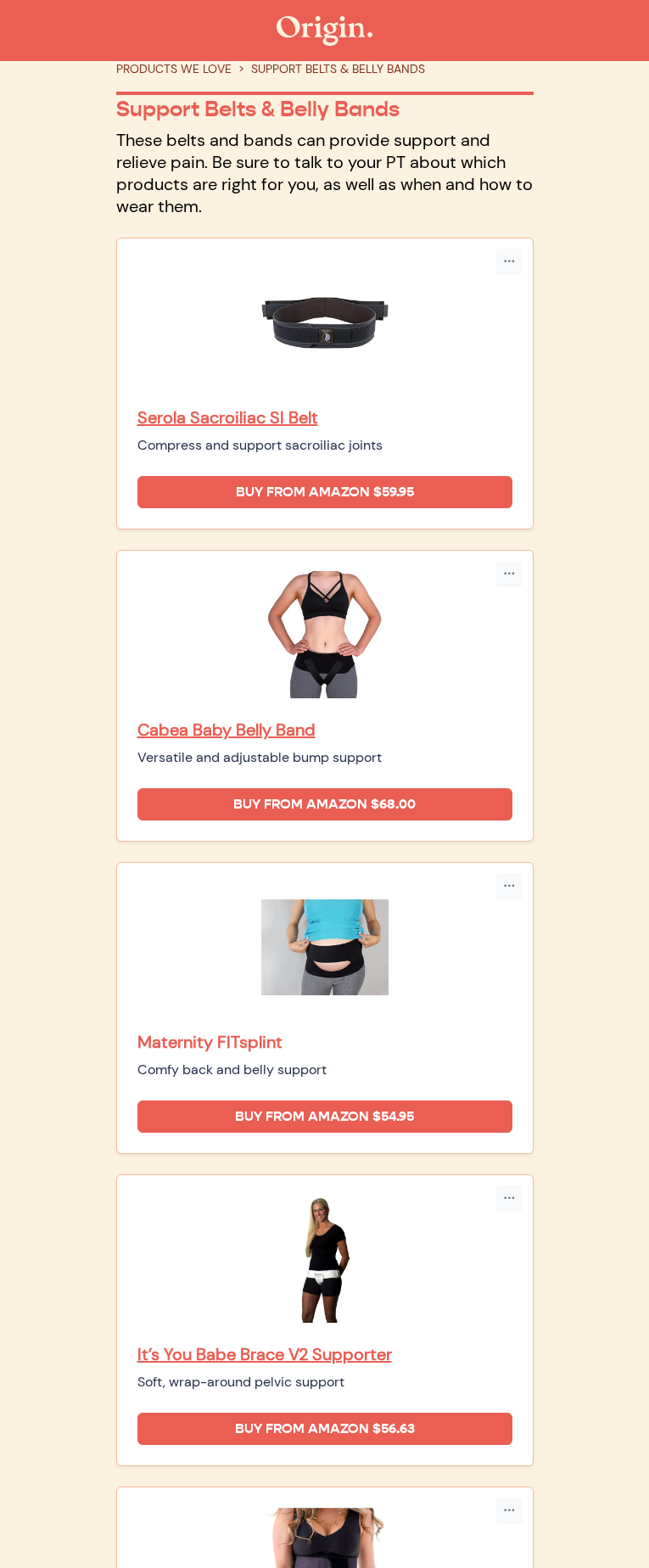
click at [267, 1031] on p "Maternity FITsplint" at bounding box center [324, 1041] width 375 height 22
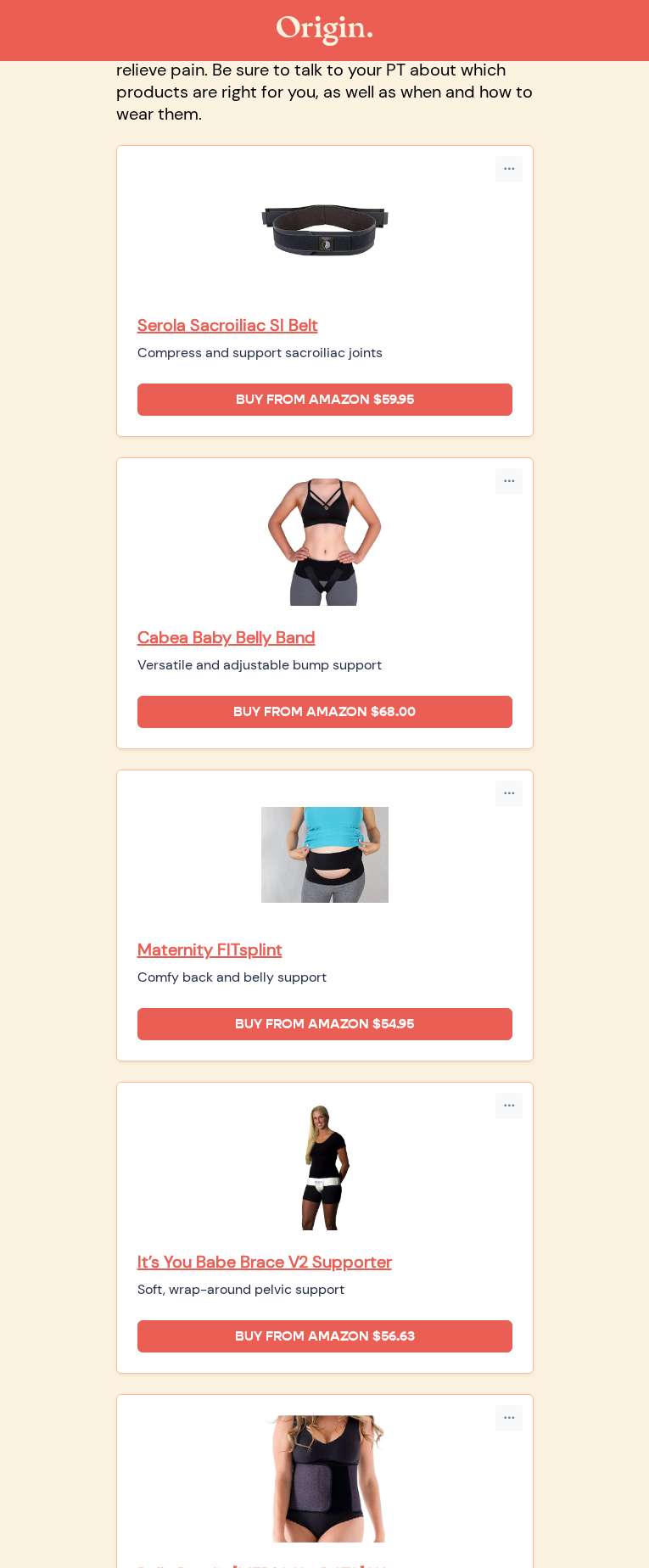
scroll to position [372, 0]
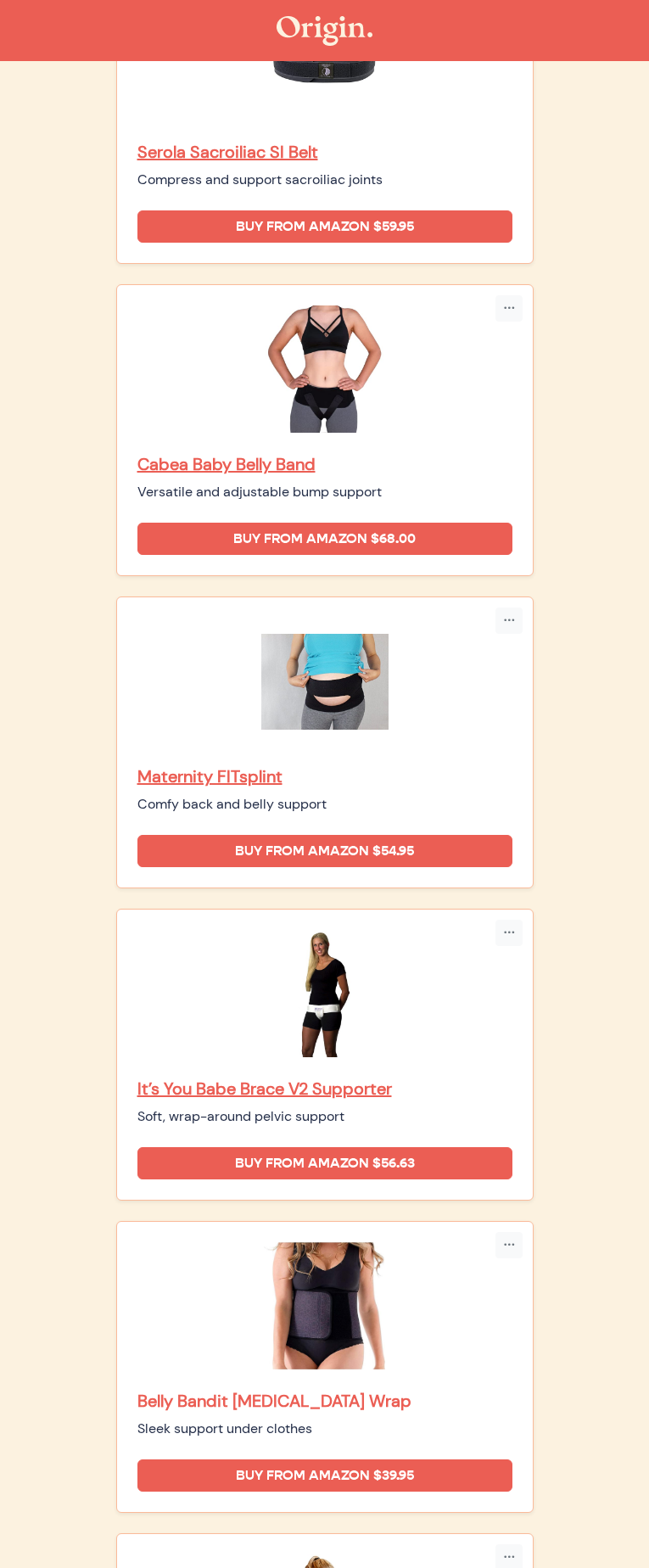
click at [288, 1390] on p "Belly Bandit [MEDICAL_DATA] Wrap" at bounding box center [324, 1400] width 375 height 22
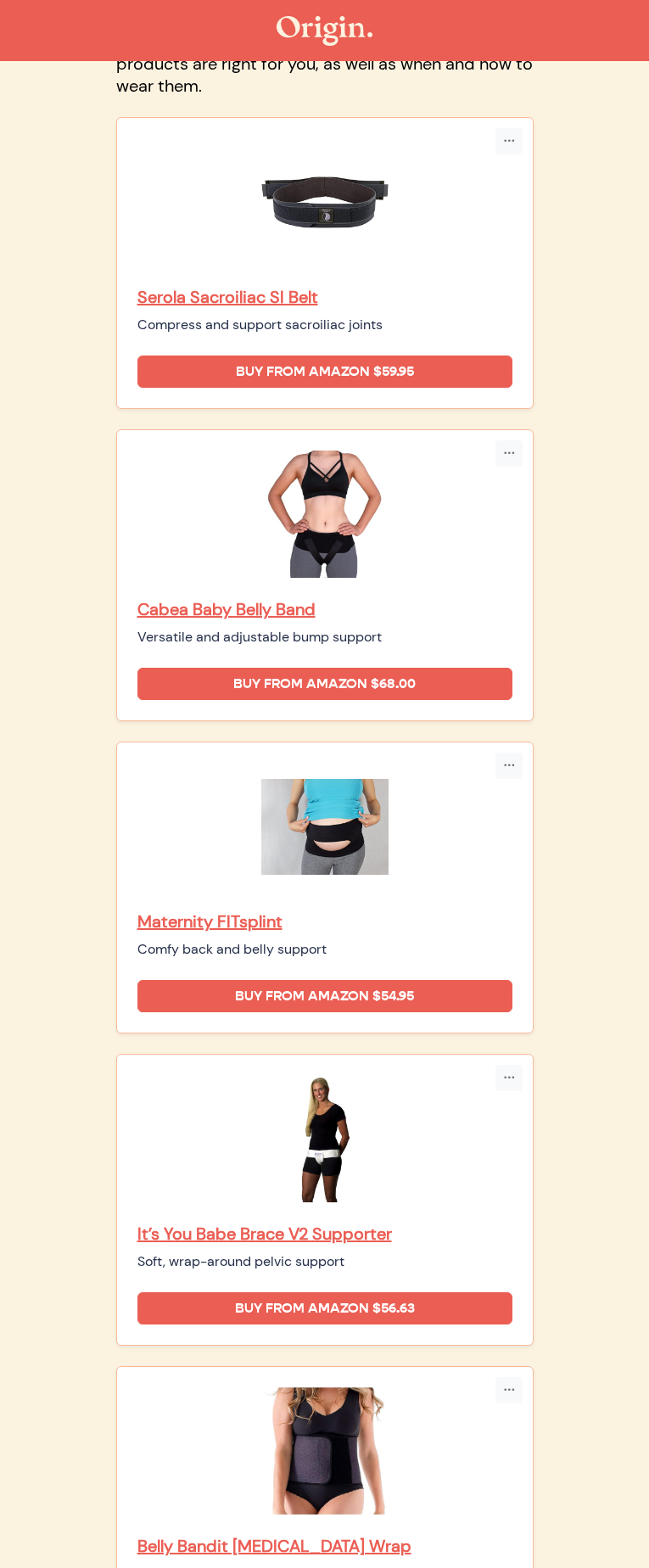
scroll to position [43, 0]
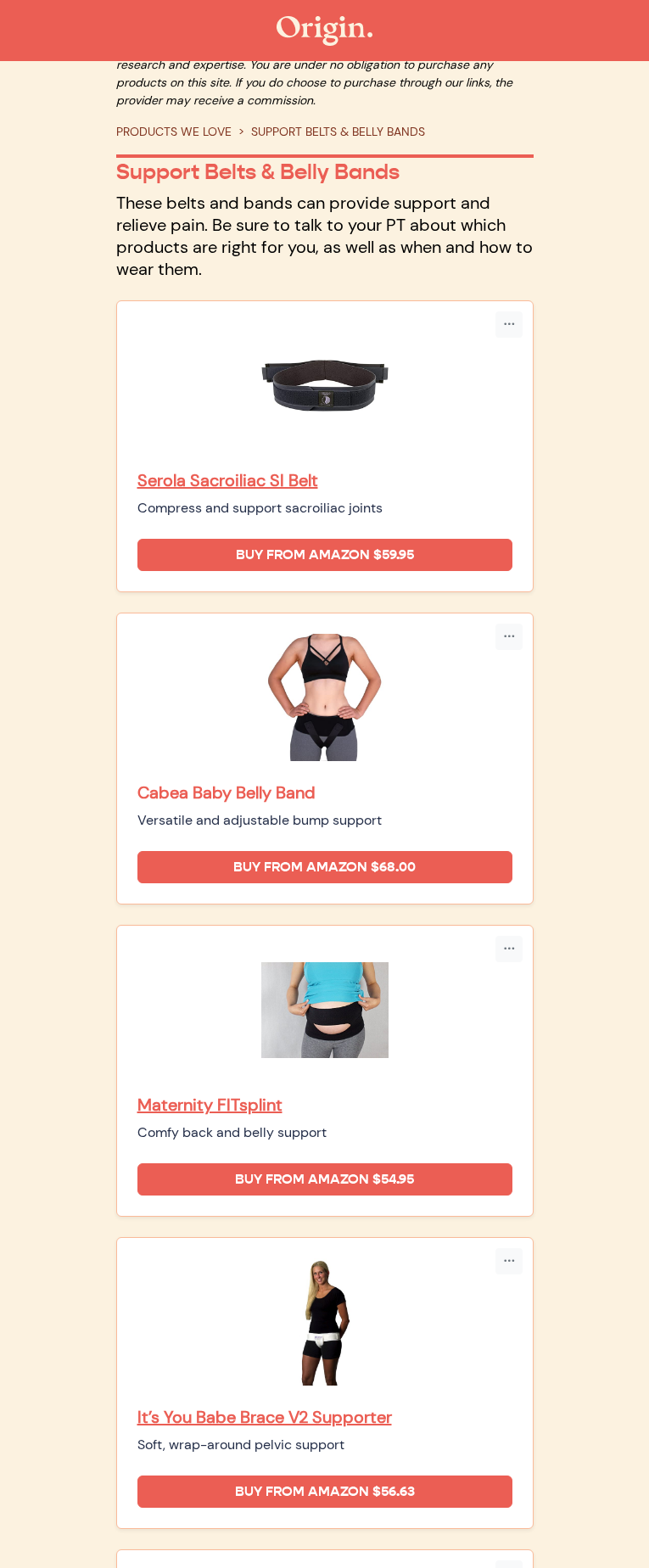
click at [307, 781] on p "Cabea Baby Belly Band" at bounding box center [324, 792] width 375 height 22
click at [301, 469] on p "Serola Sacroiliac SI Belt" at bounding box center [324, 480] width 375 height 22
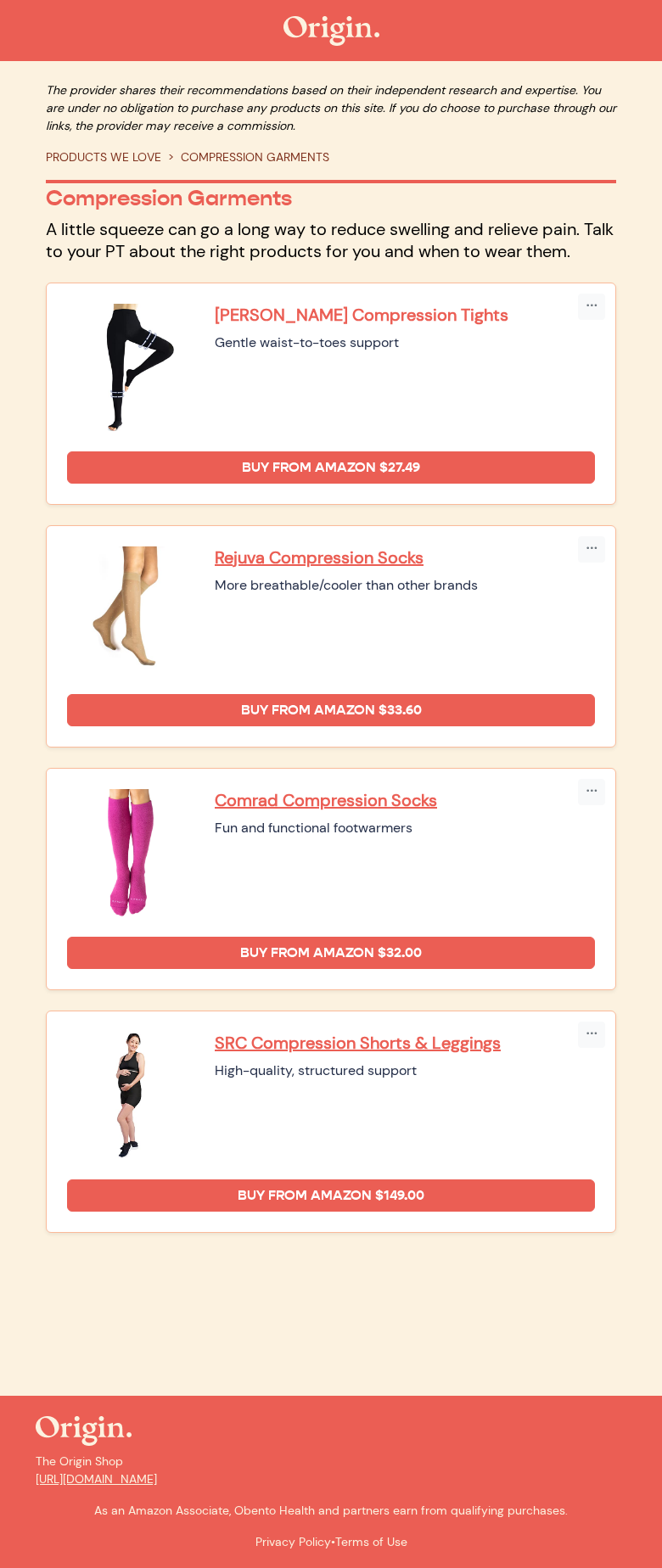
click at [294, 317] on p "[PERSON_NAME] Compression Tights" at bounding box center [405, 314] width 381 height 22
click at [317, 559] on p "Rejuva Compression Socks" at bounding box center [405, 557] width 381 height 22
click at [322, 797] on p "Comrad Compression Socks" at bounding box center [405, 799] width 381 height 22
click at [322, 1046] on p "SRC Compression Shorts & Leggings" at bounding box center [405, 1042] width 381 height 22
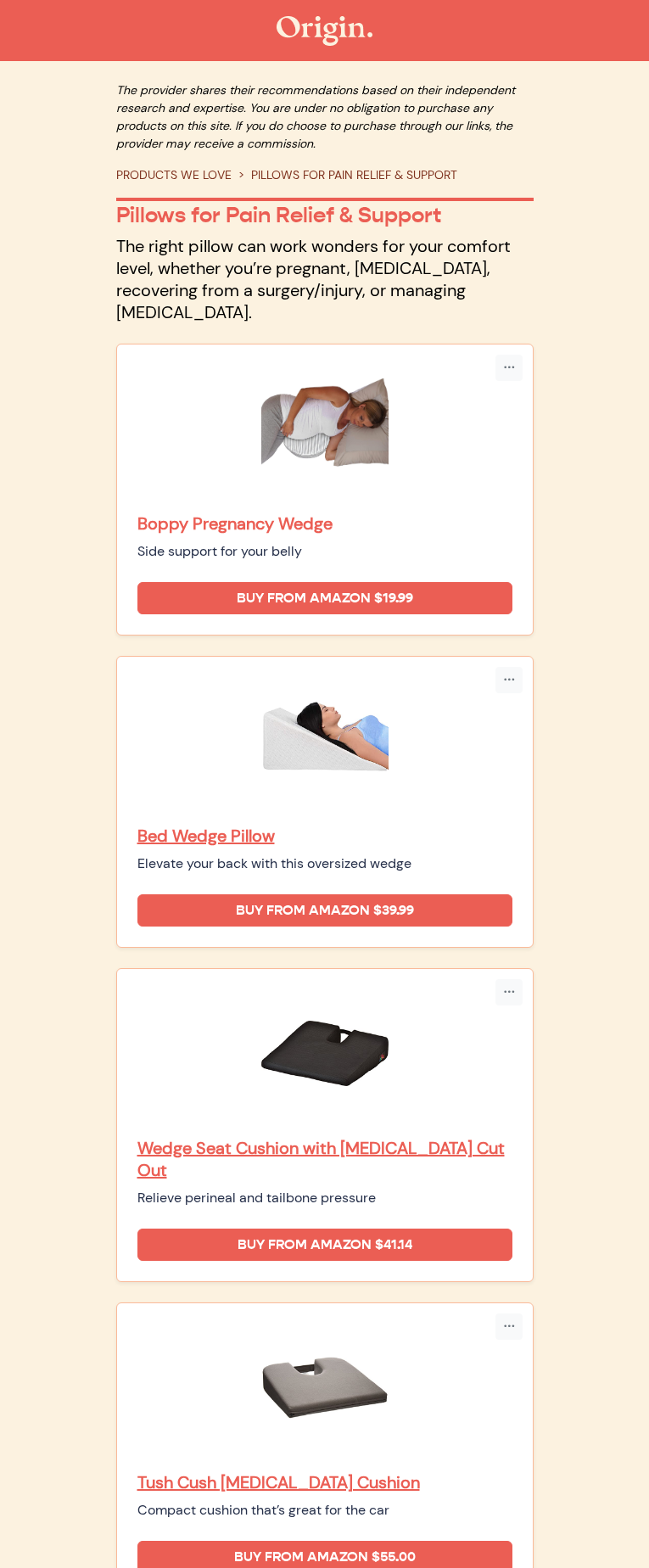
click at [293, 512] on p "Boppy Pregnancy Wedge" at bounding box center [324, 523] width 375 height 22
click at [284, 824] on p "Bed Wedge Pillow" at bounding box center [324, 835] width 375 height 22
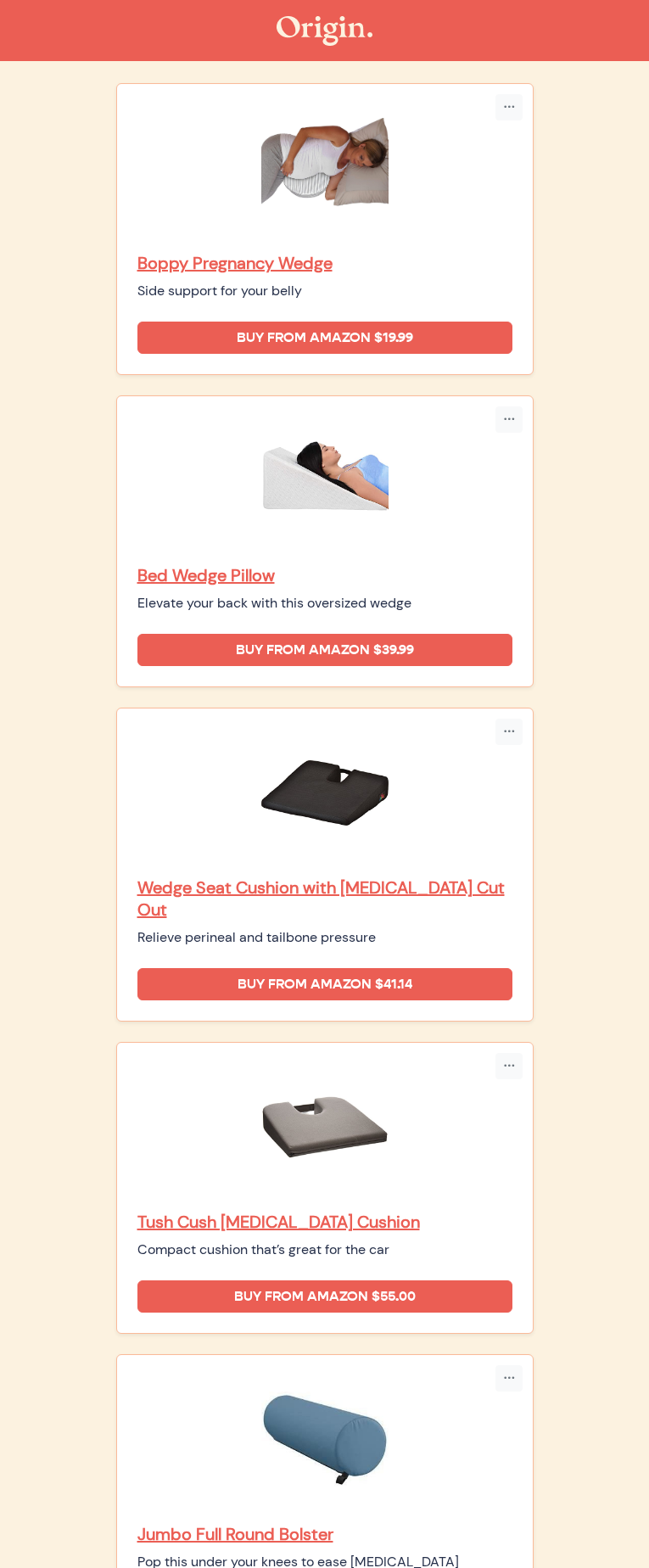
scroll to position [261, 0]
click at [341, 1522] on p "Jumbo Full Round Bolster" at bounding box center [324, 1532] width 375 height 22
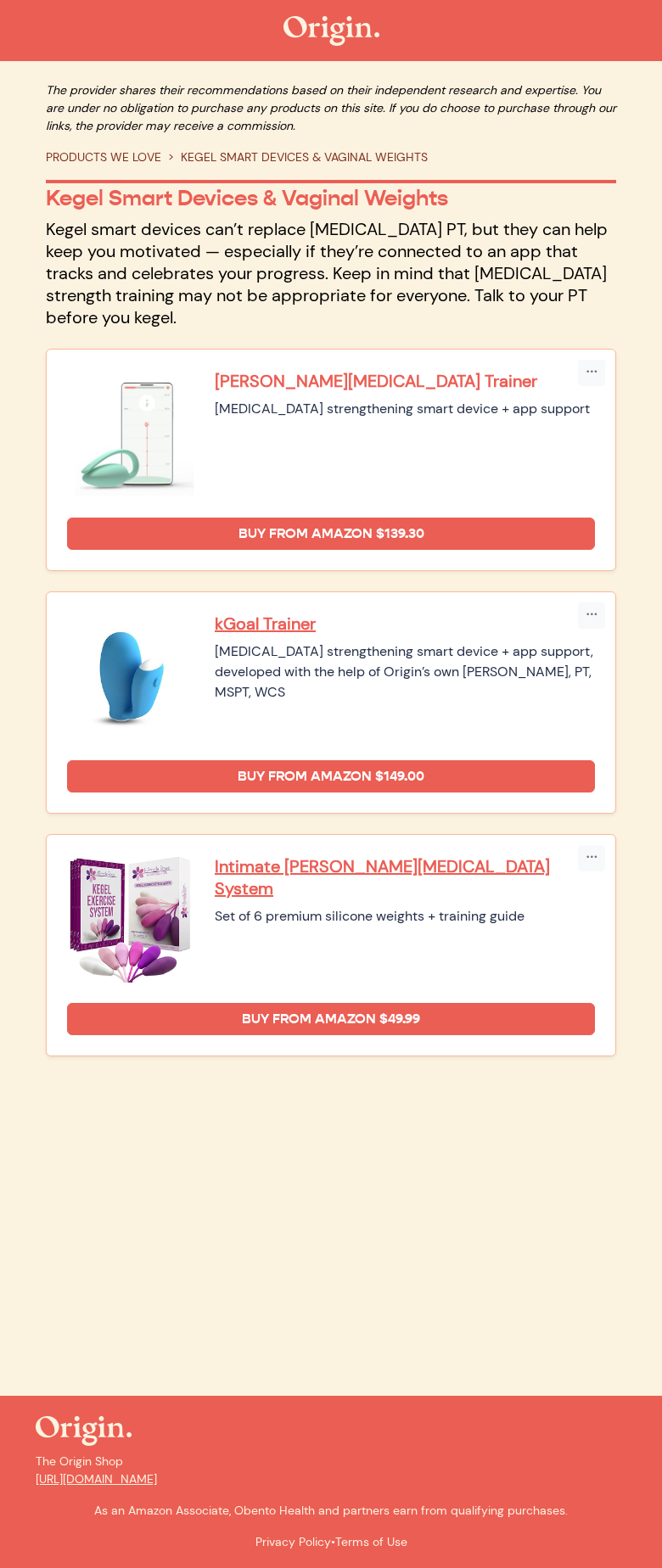
click at [306, 382] on p "[PERSON_NAME][MEDICAL_DATA] Trainer" at bounding box center [405, 380] width 381 height 22
click at [285, 631] on p "kGoal Trainer" at bounding box center [405, 623] width 381 height 22
click at [293, 384] on p "Elvie Pelvic Floor Trainer" at bounding box center [405, 380] width 381 height 22
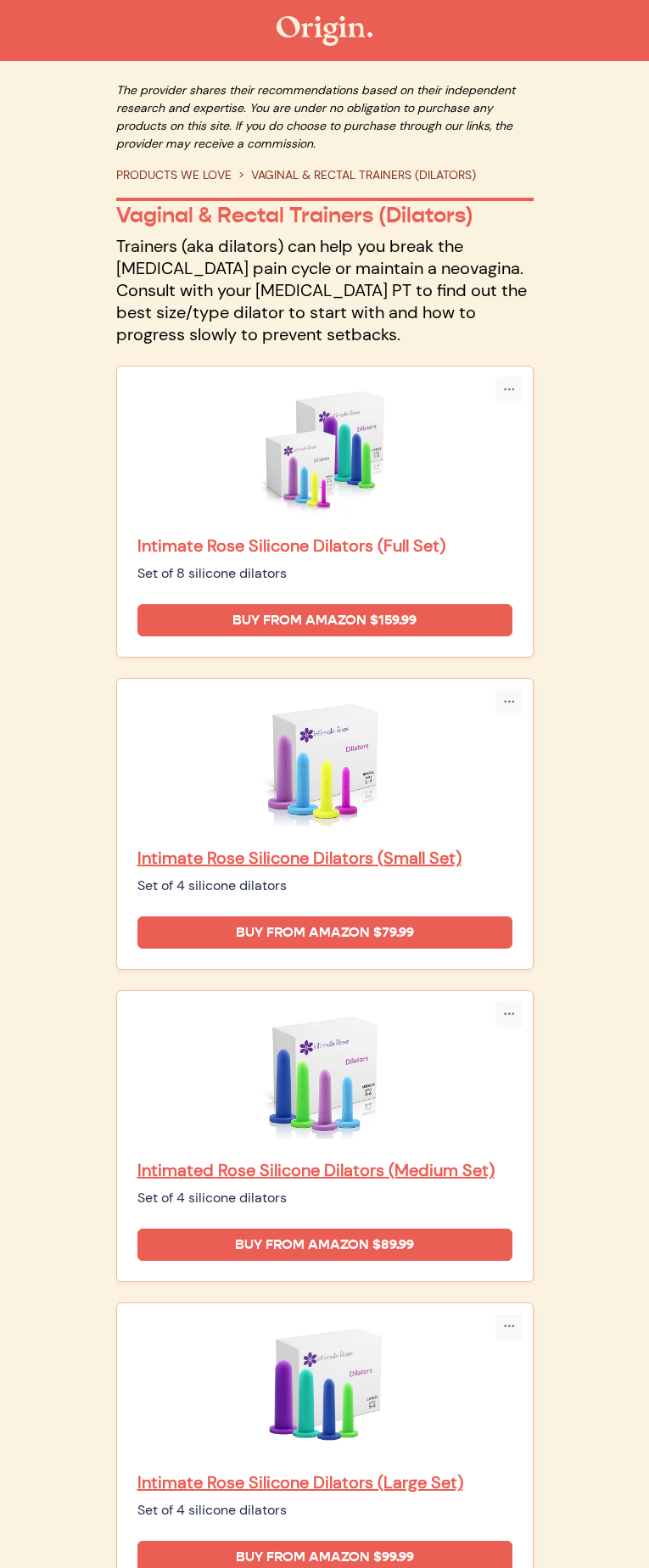
click at [314, 535] on p "Intimate Rose Silicone Dilators (Full Set)" at bounding box center [324, 545] width 375 height 22
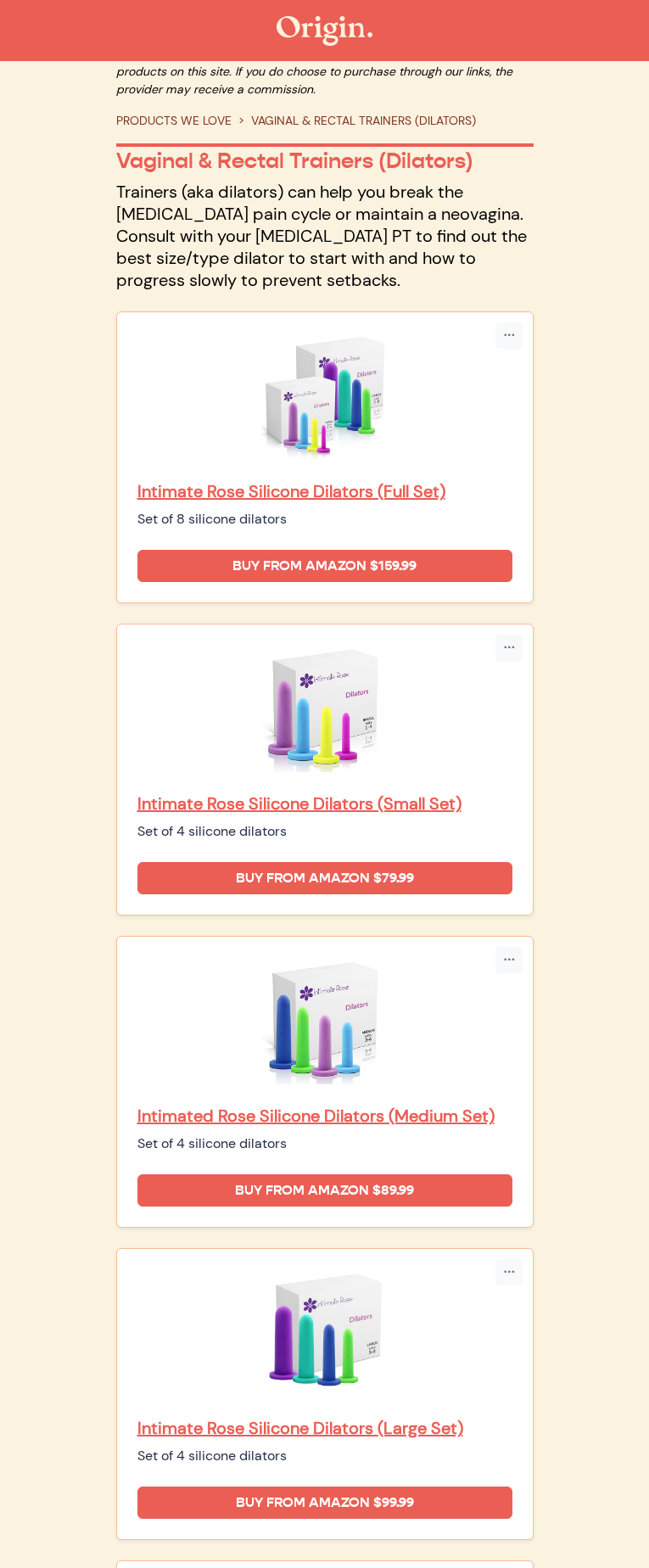
scroll to position [57, 0]
